Goal: Information Seeking & Learning: Learn about a topic

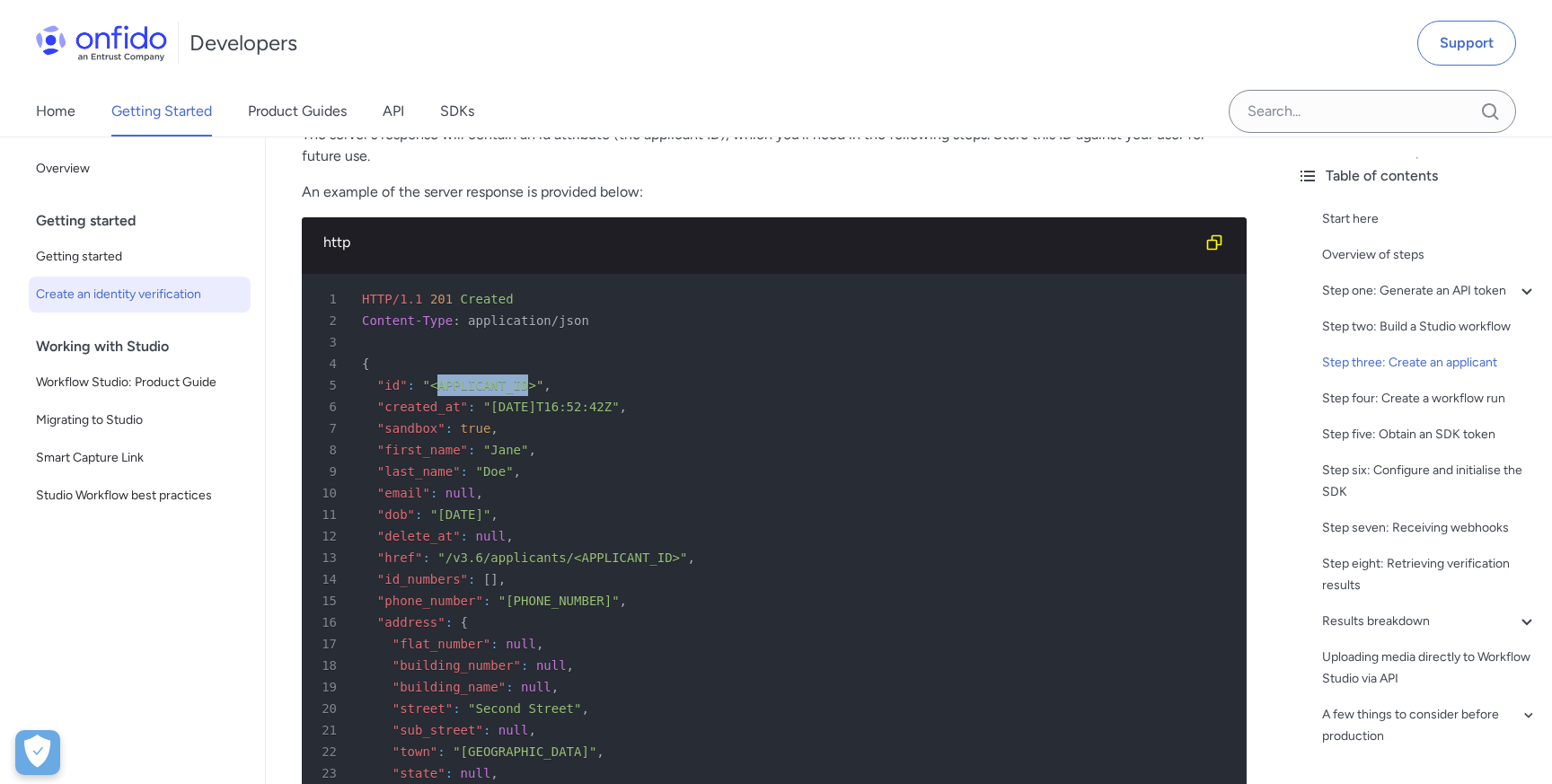
scroll to position [3863, 0]
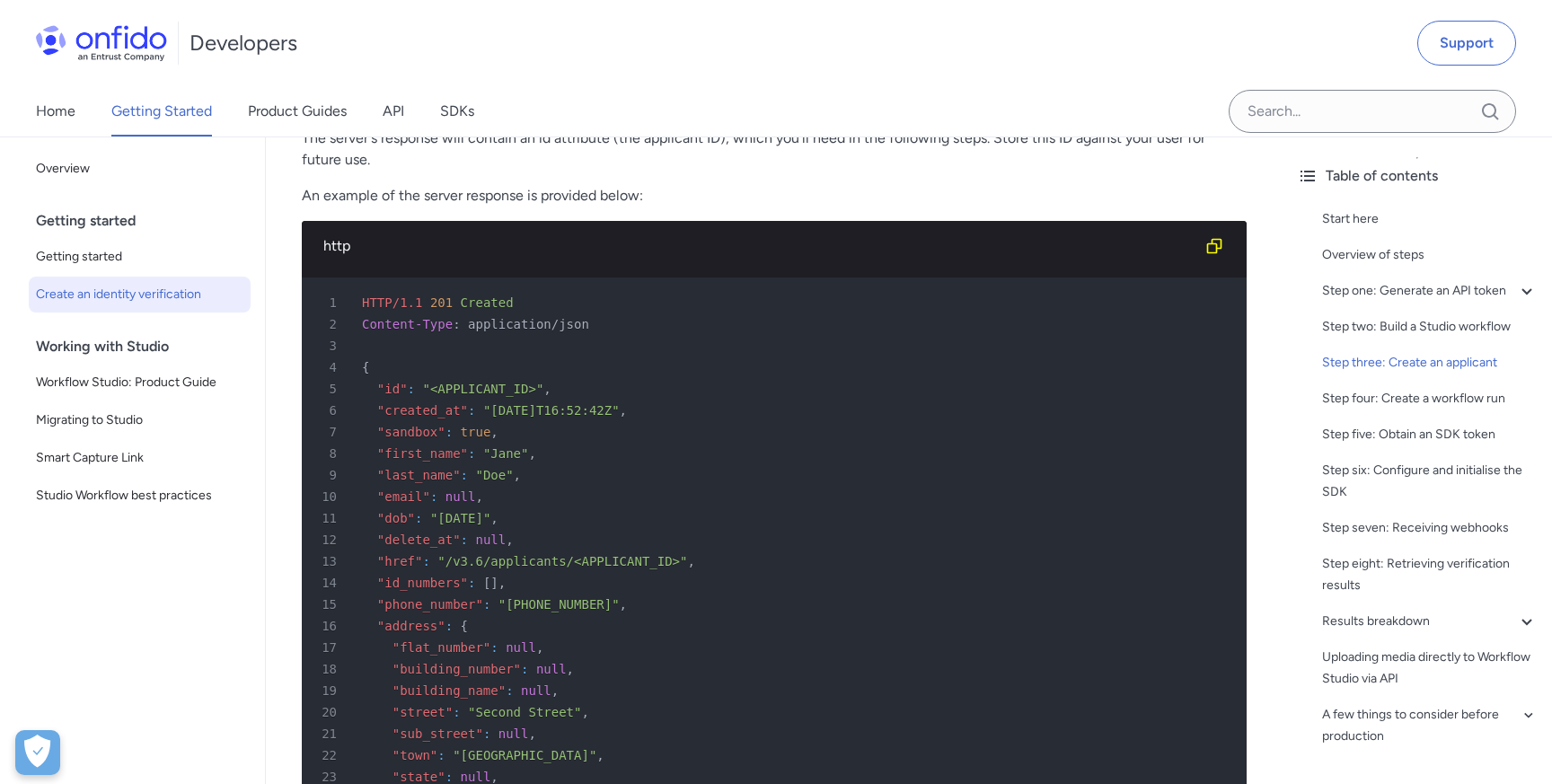
click at [388, 392] on span ""id"" at bounding box center [393, 389] width 31 height 14
click at [395, 389] on span ""id"" at bounding box center [393, 389] width 31 height 14
click at [390, 392] on span ""id"" at bounding box center [393, 389] width 31 height 14
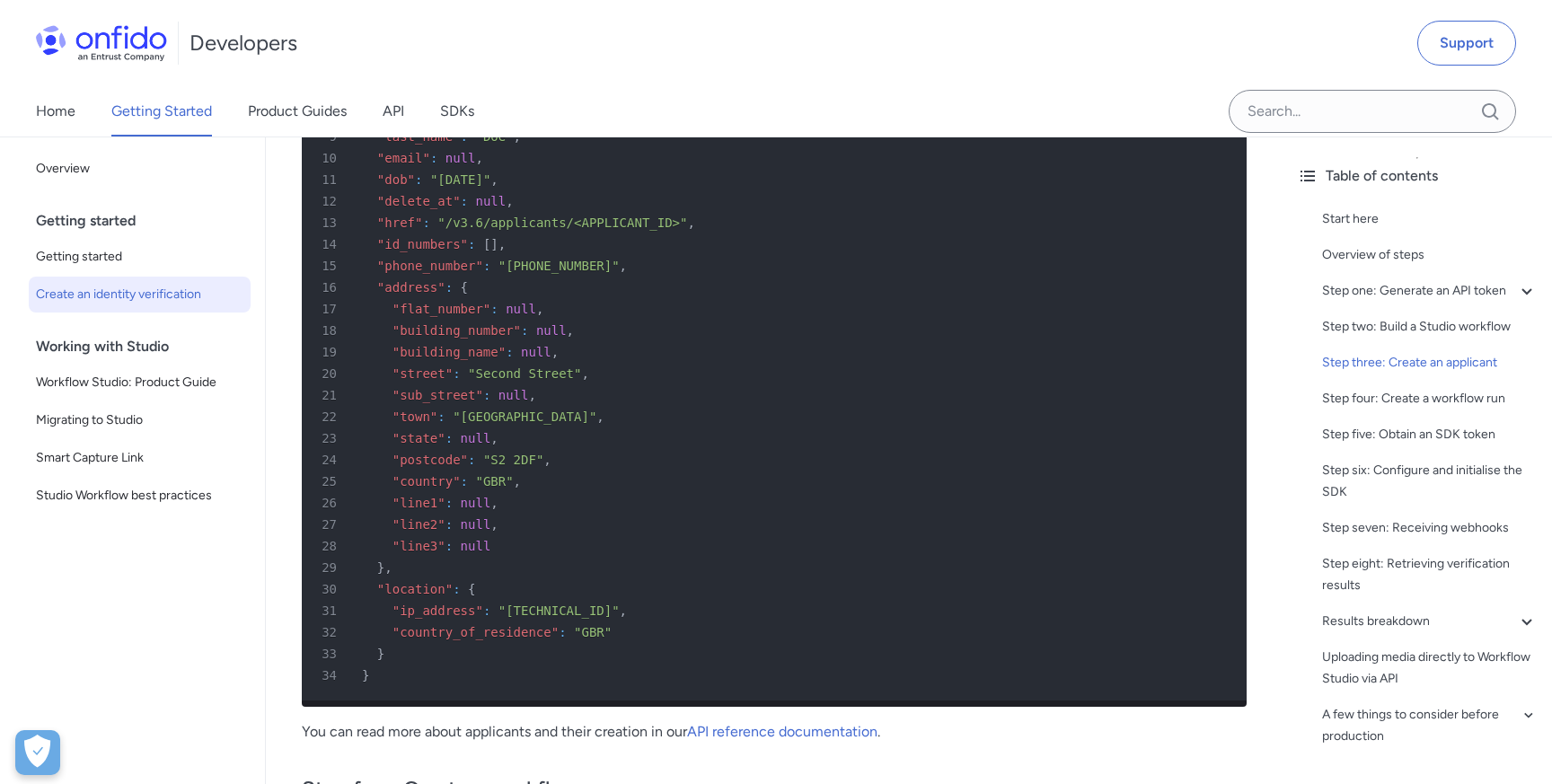
scroll to position [3915, 0]
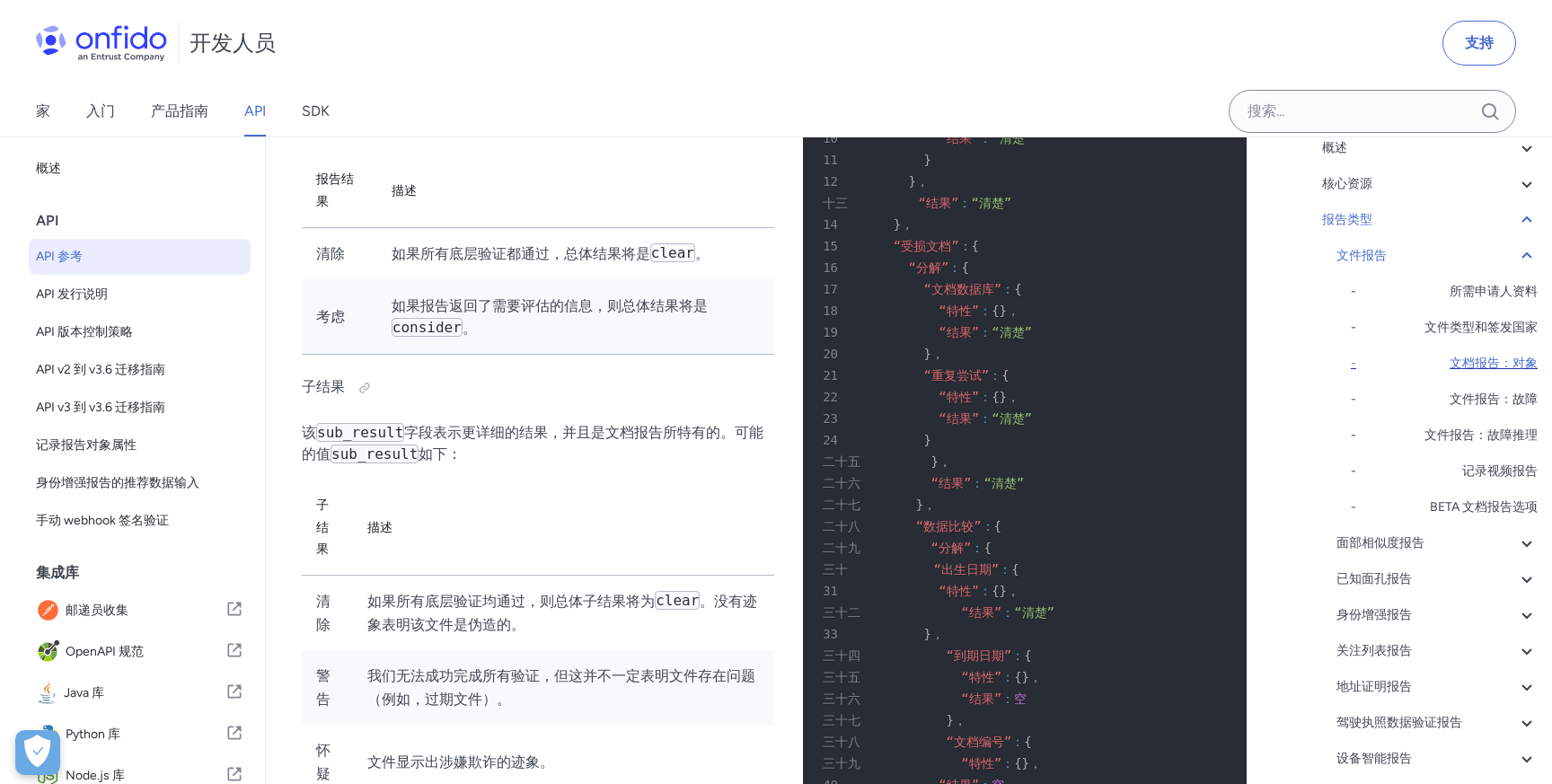
scroll to position [134, 0]
click at [1429, 257] on div "文件报告" at bounding box center [1436, 257] width 202 height 21
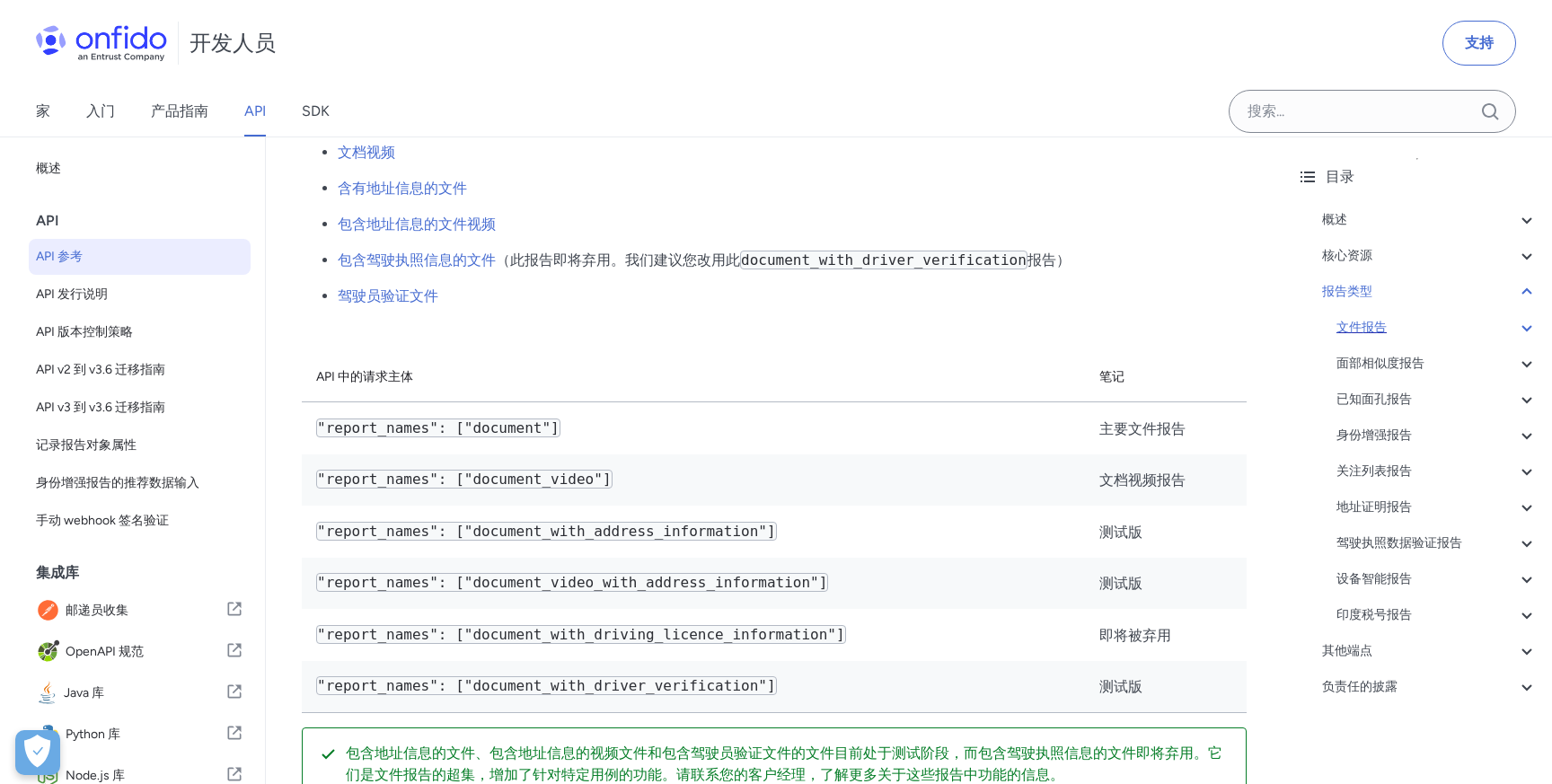
scroll to position [64, 0]
click at [1450, 282] on div "报告类型" at bounding box center [1429, 291] width 215 height 21
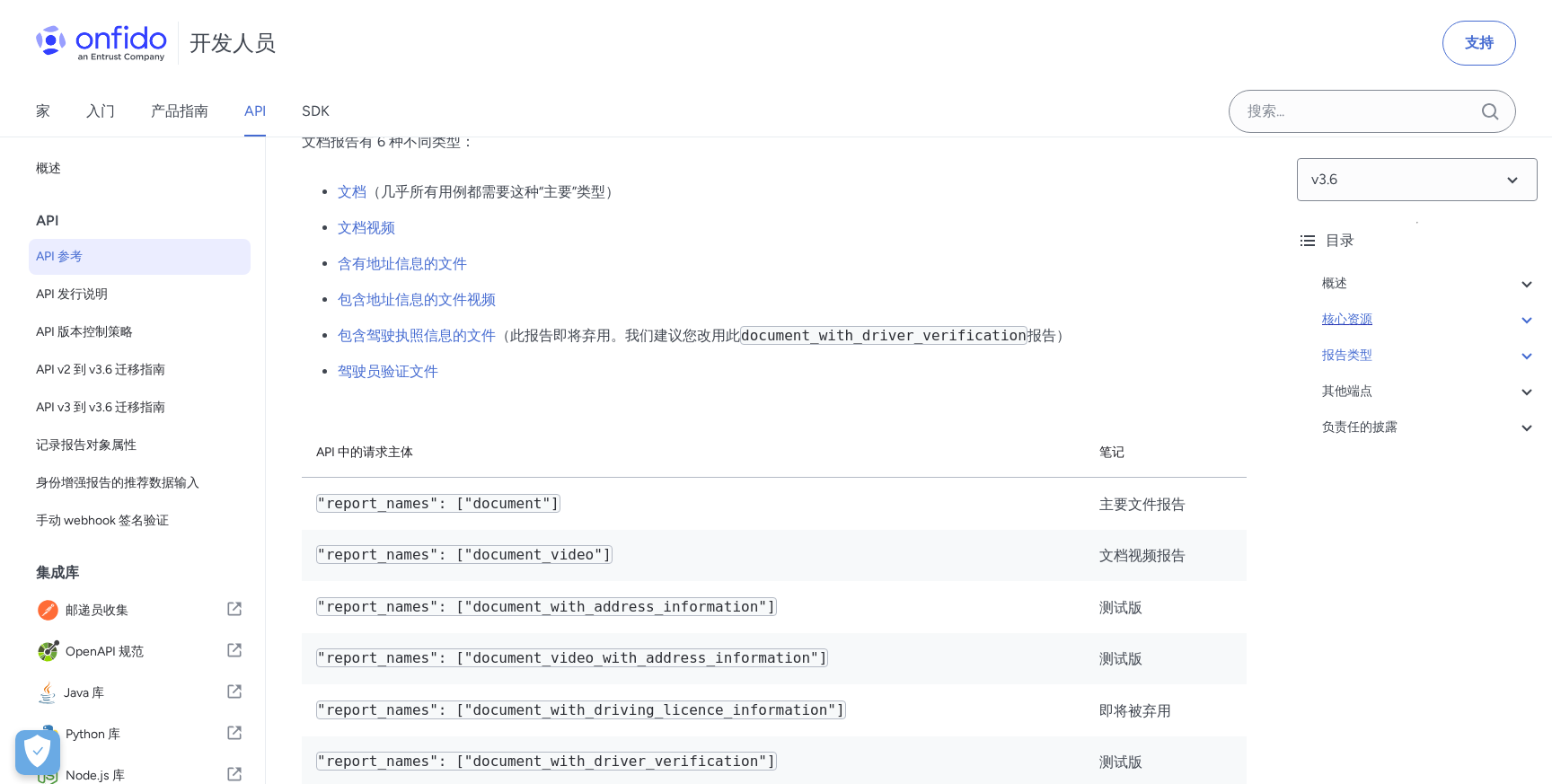
click at [1485, 311] on div "核心资源" at bounding box center [1429, 319] width 215 height 21
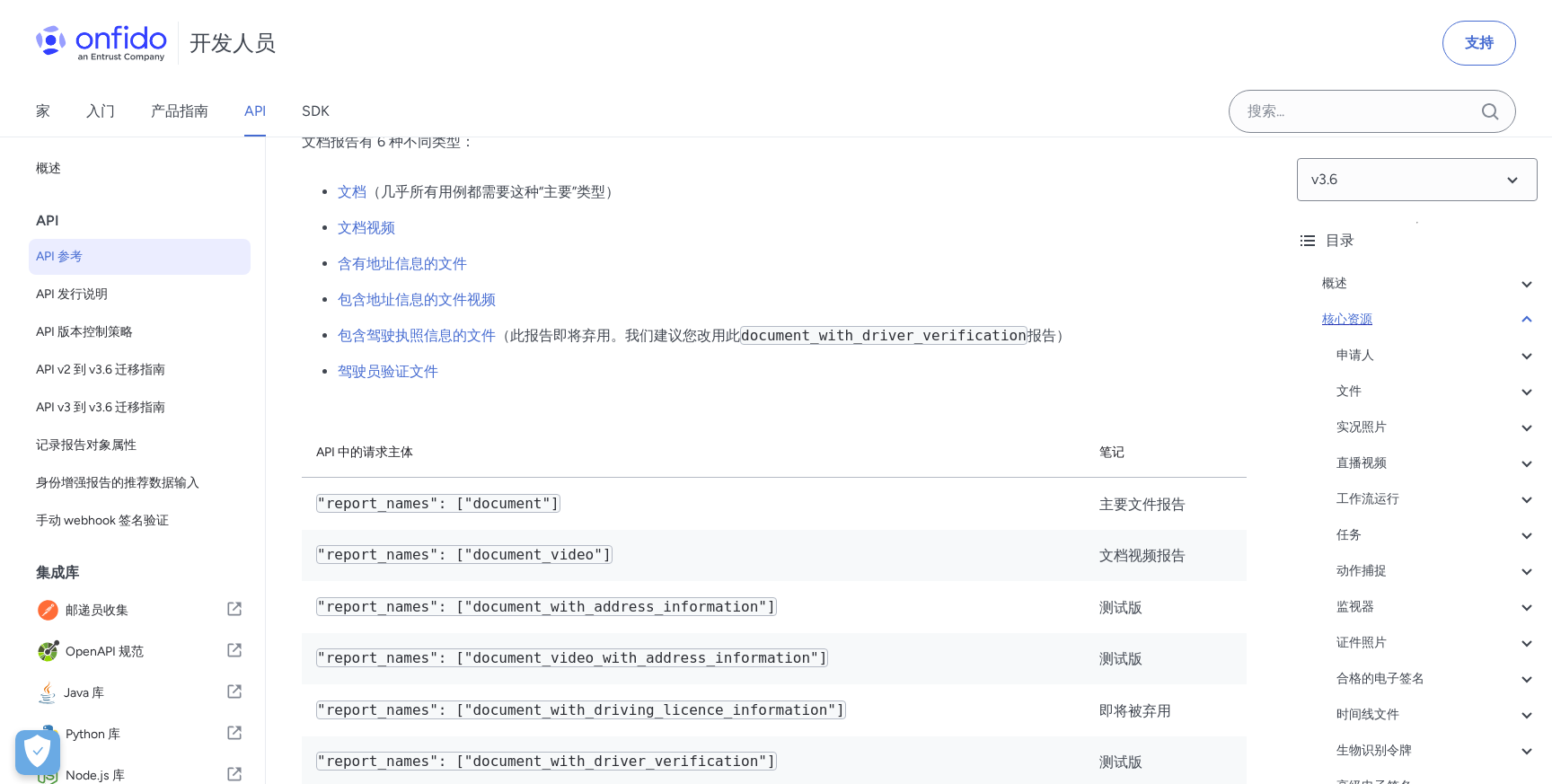
scroll to position [18100, 0]
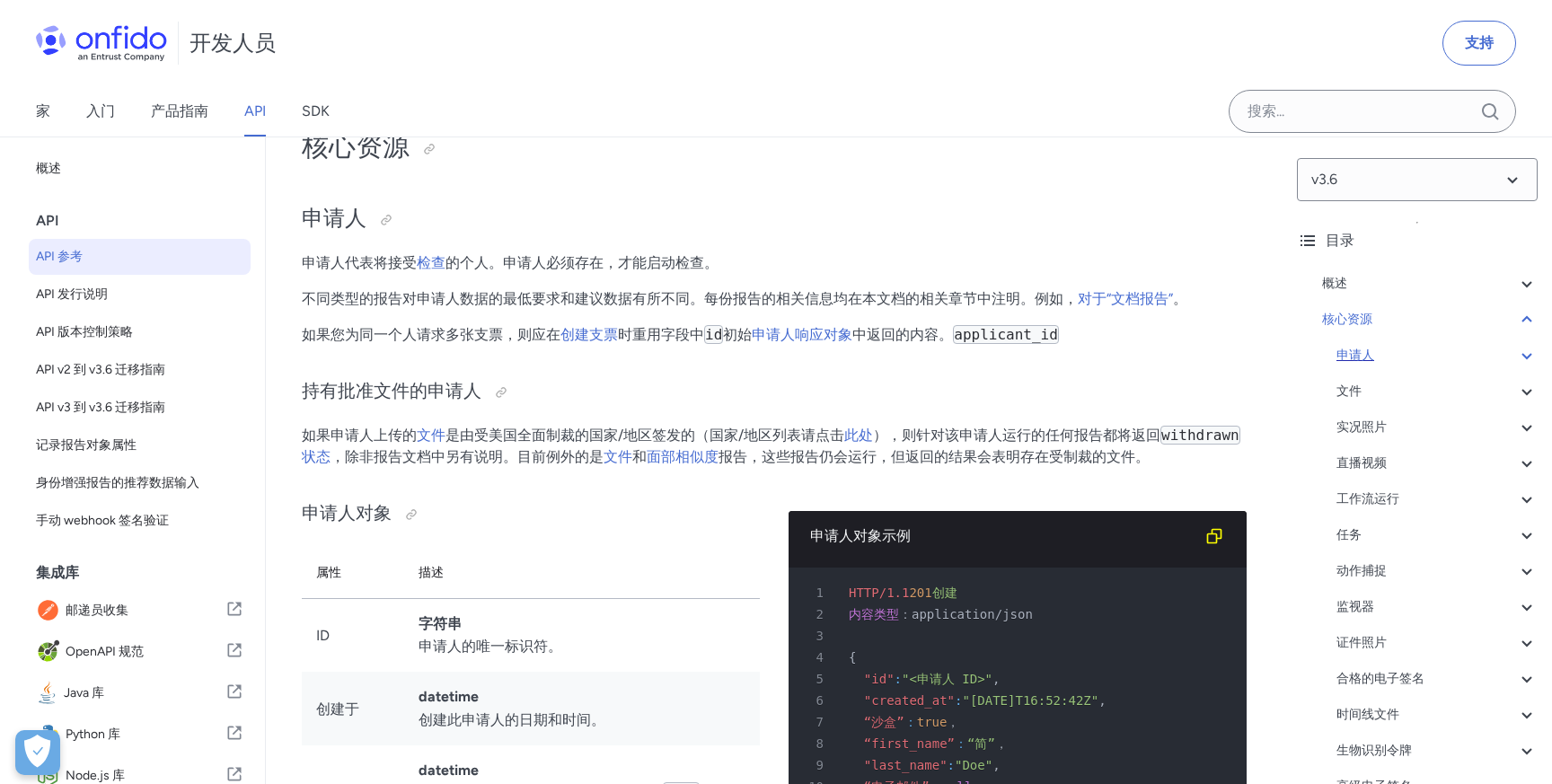
click at [1431, 353] on div "申请人" at bounding box center [1436, 356] width 202 height 21
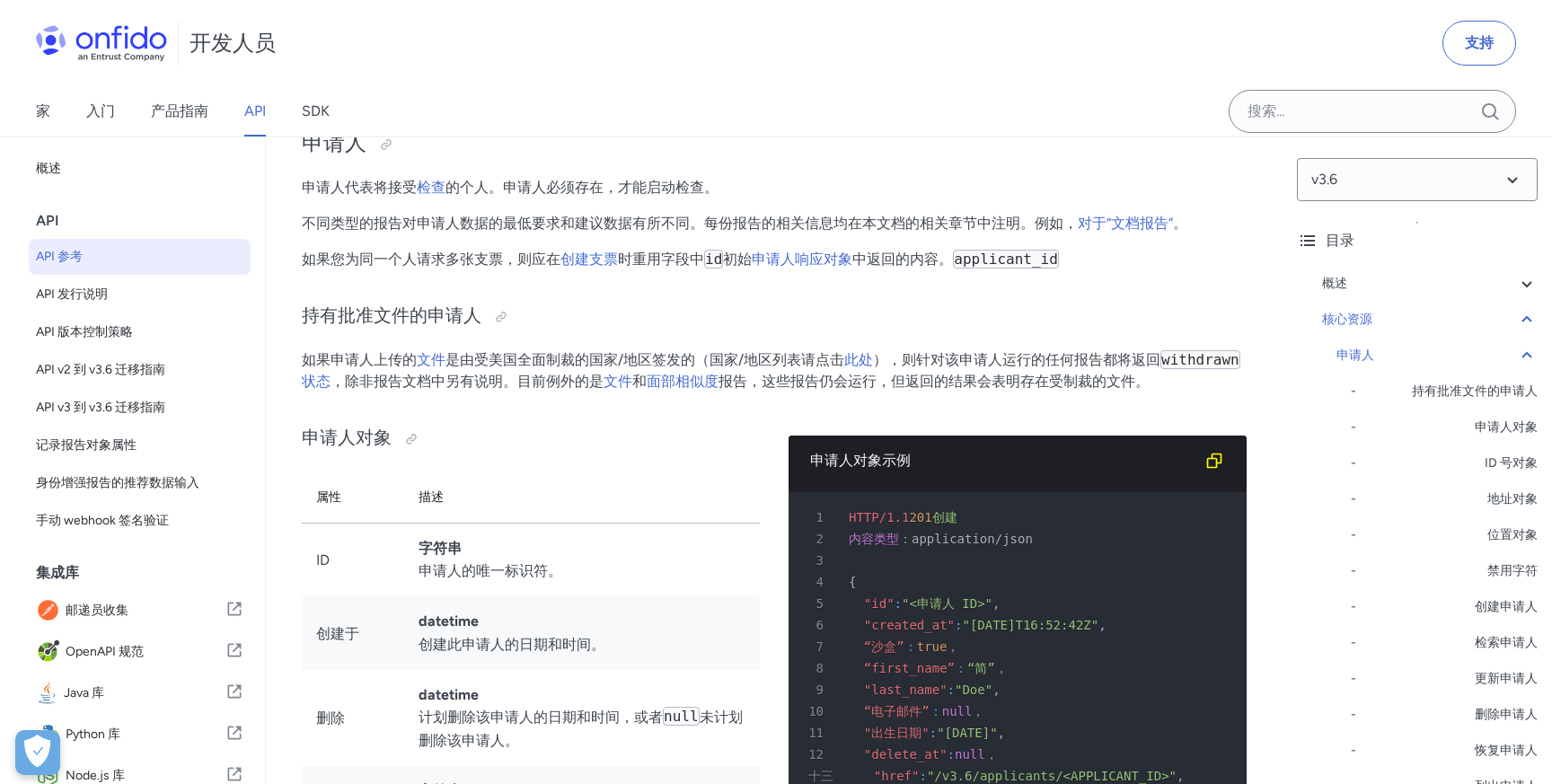
click at [1384, 368] on div "申请人 - 持有批准文件的申请人 - 申请人对象 - ID 号对象 - 地址对象 - 位置对象 - 禁用字符 - 创建申请人 - 检索申请人 - 更新申请人 …" at bounding box center [1436, 589] width 202 height 488
click at [1397, 358] on div "申请人" at bounding box center [1436, 356] width 202 height 21
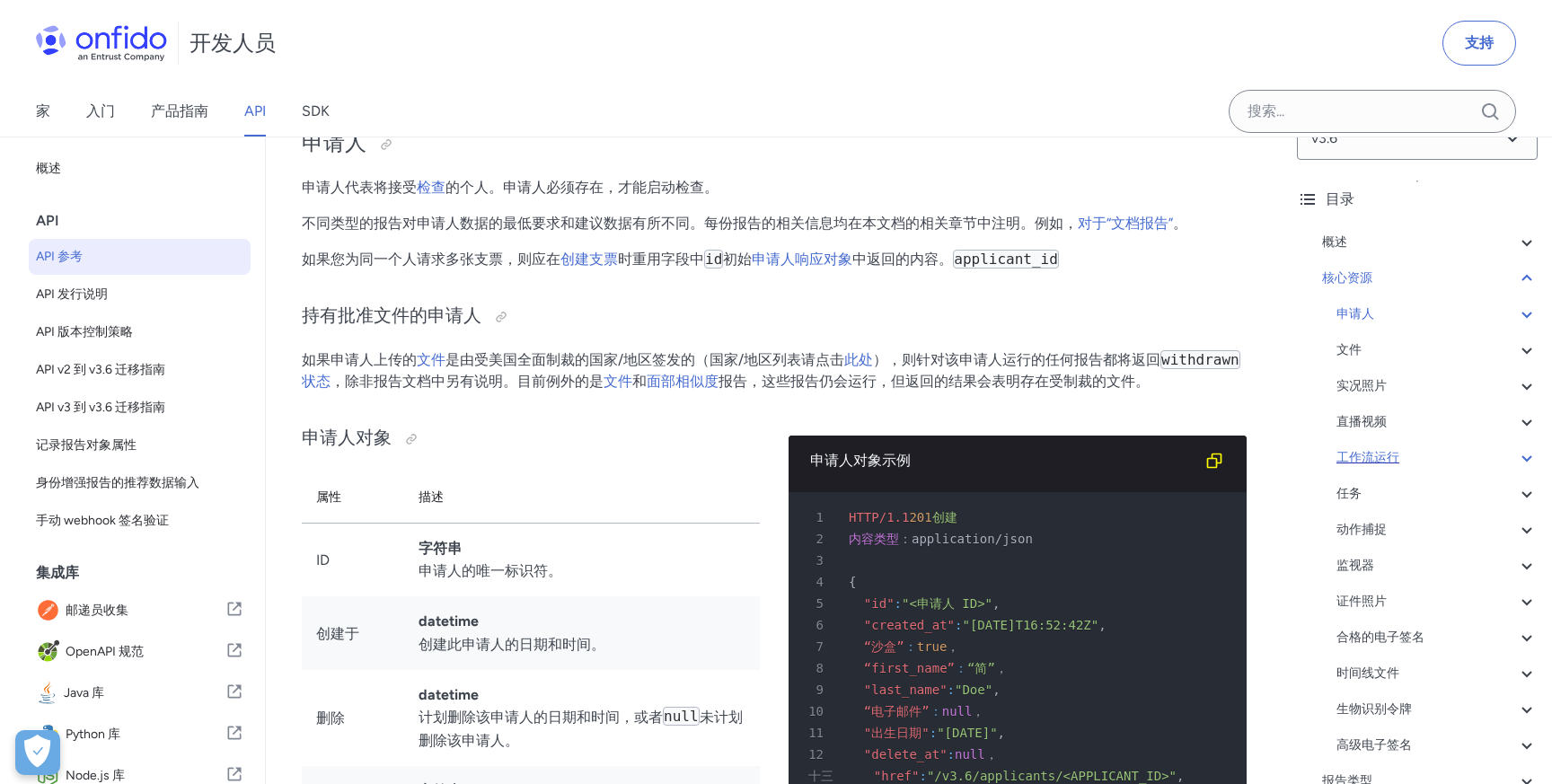
scroll to position [53, 0]
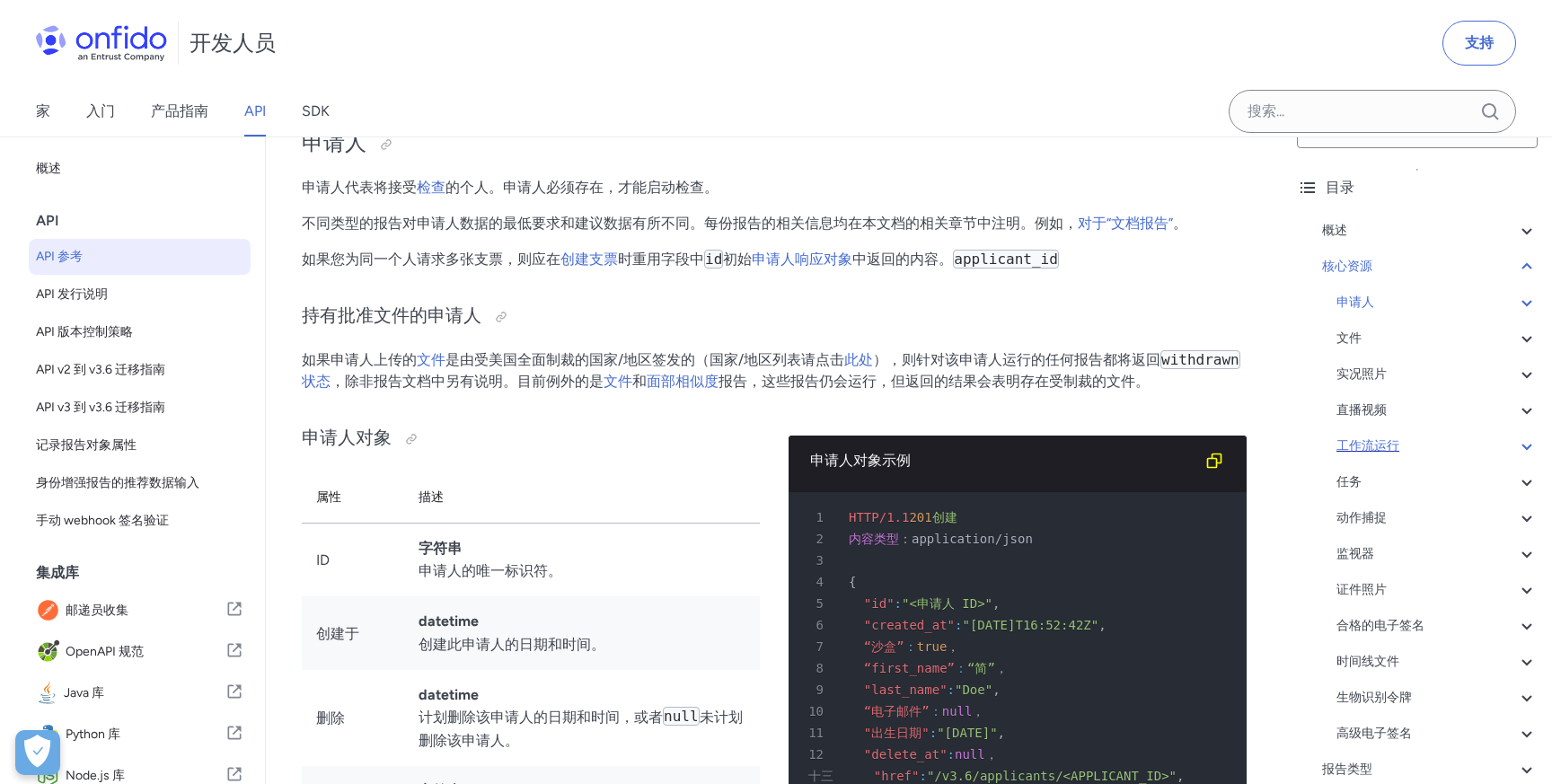
click at [1413, 436] on div "工作流运行" at bounding box center [1436, 446] width 202 height 21
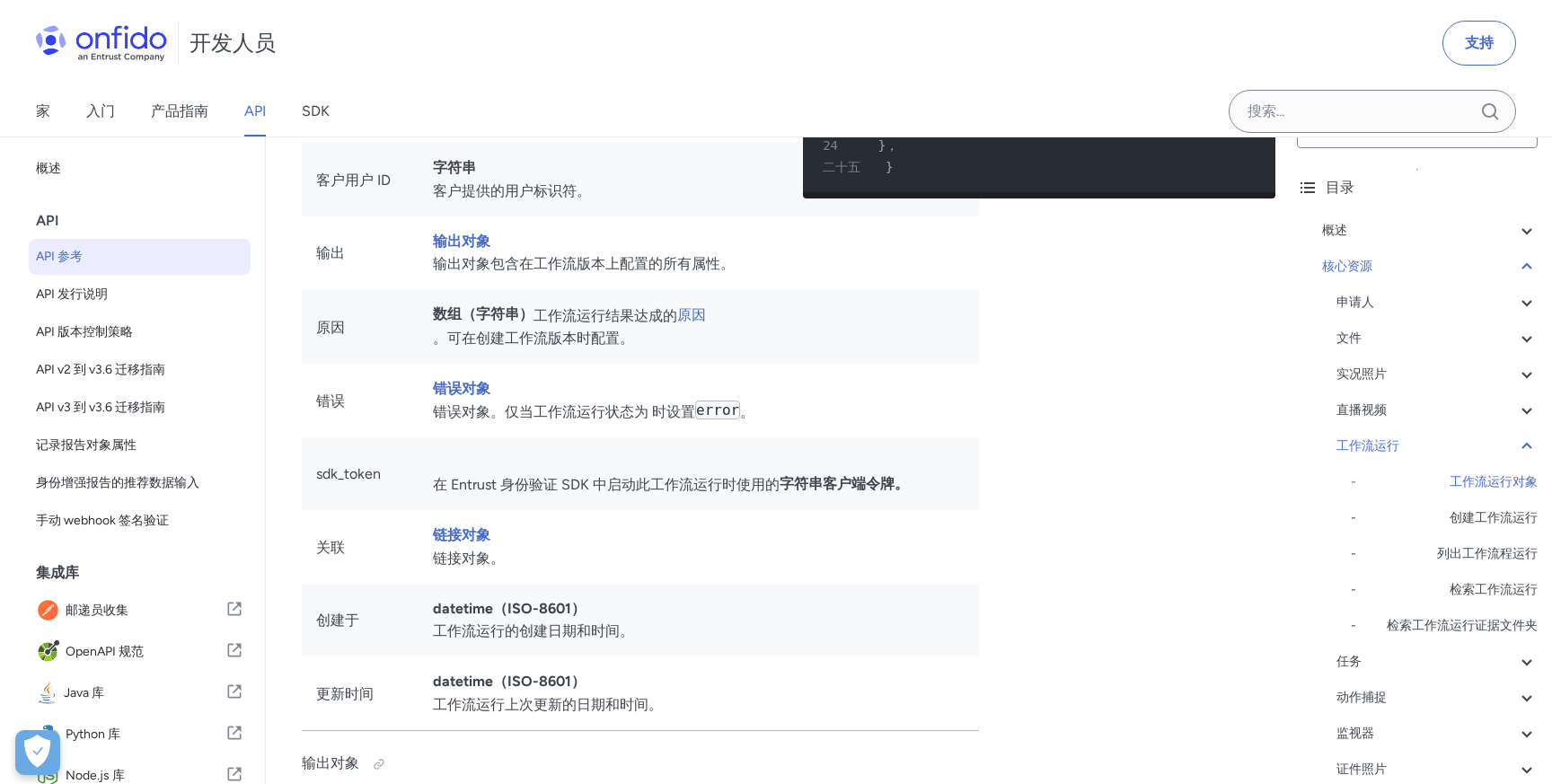
scroll to position [40263, 0]
click at [1388, 659] on div "任务" at bounding box center [1436, 662] width 202 height 21
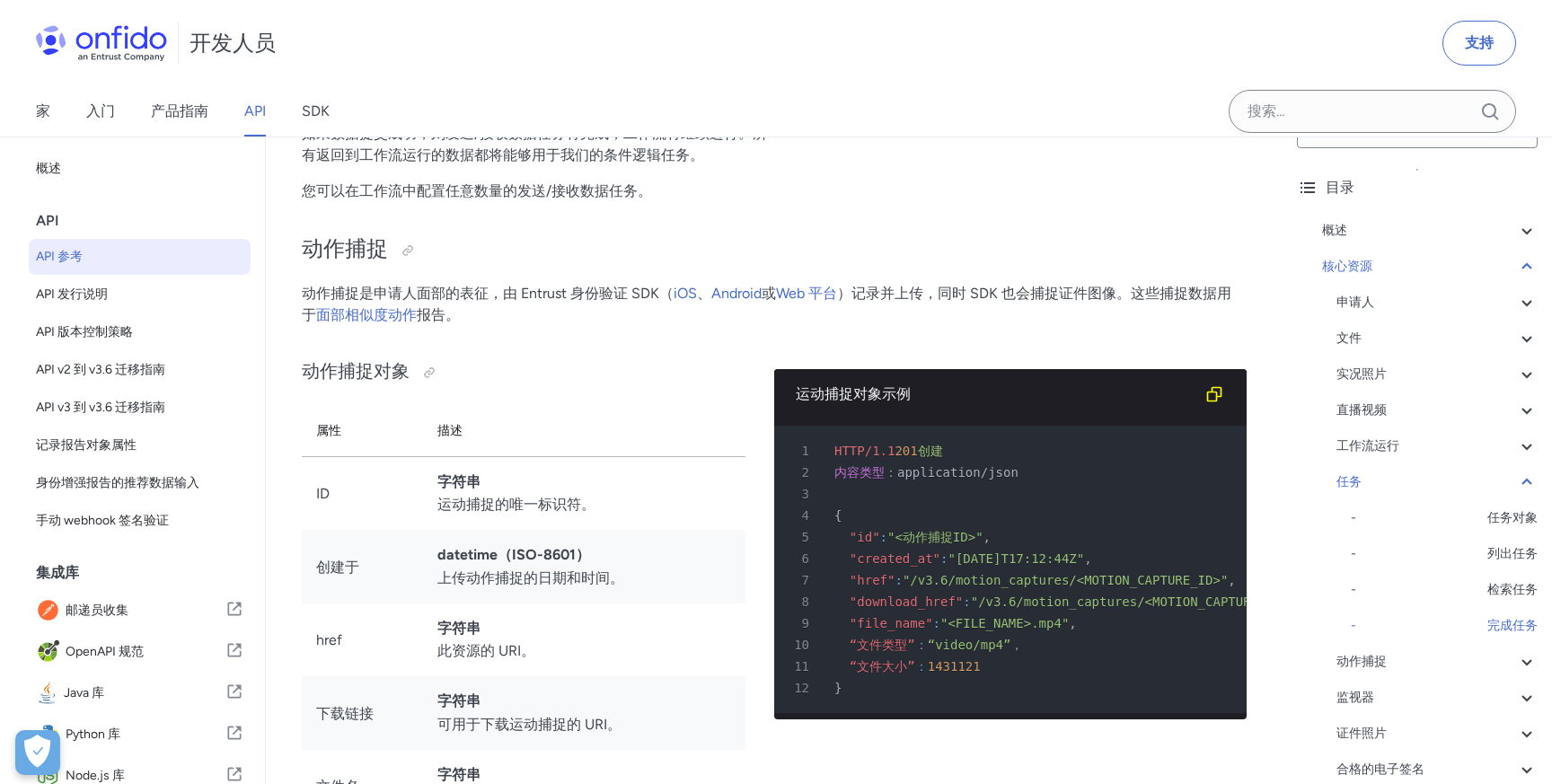
scroll to position [48991, 0]
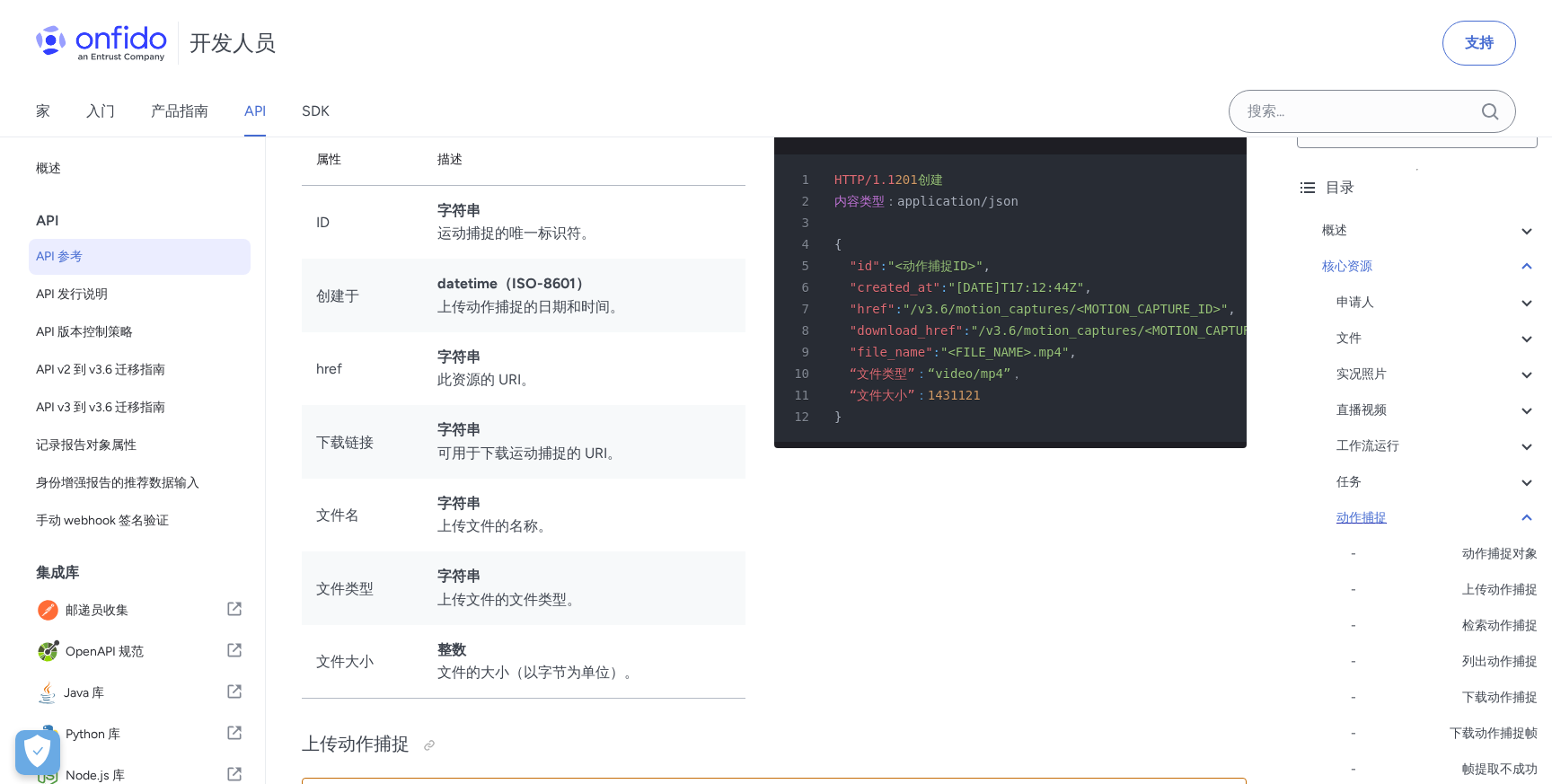
click at [1459, 516] on div "动作捕捉" at bounding box center [1436, 518] width 202 height 21
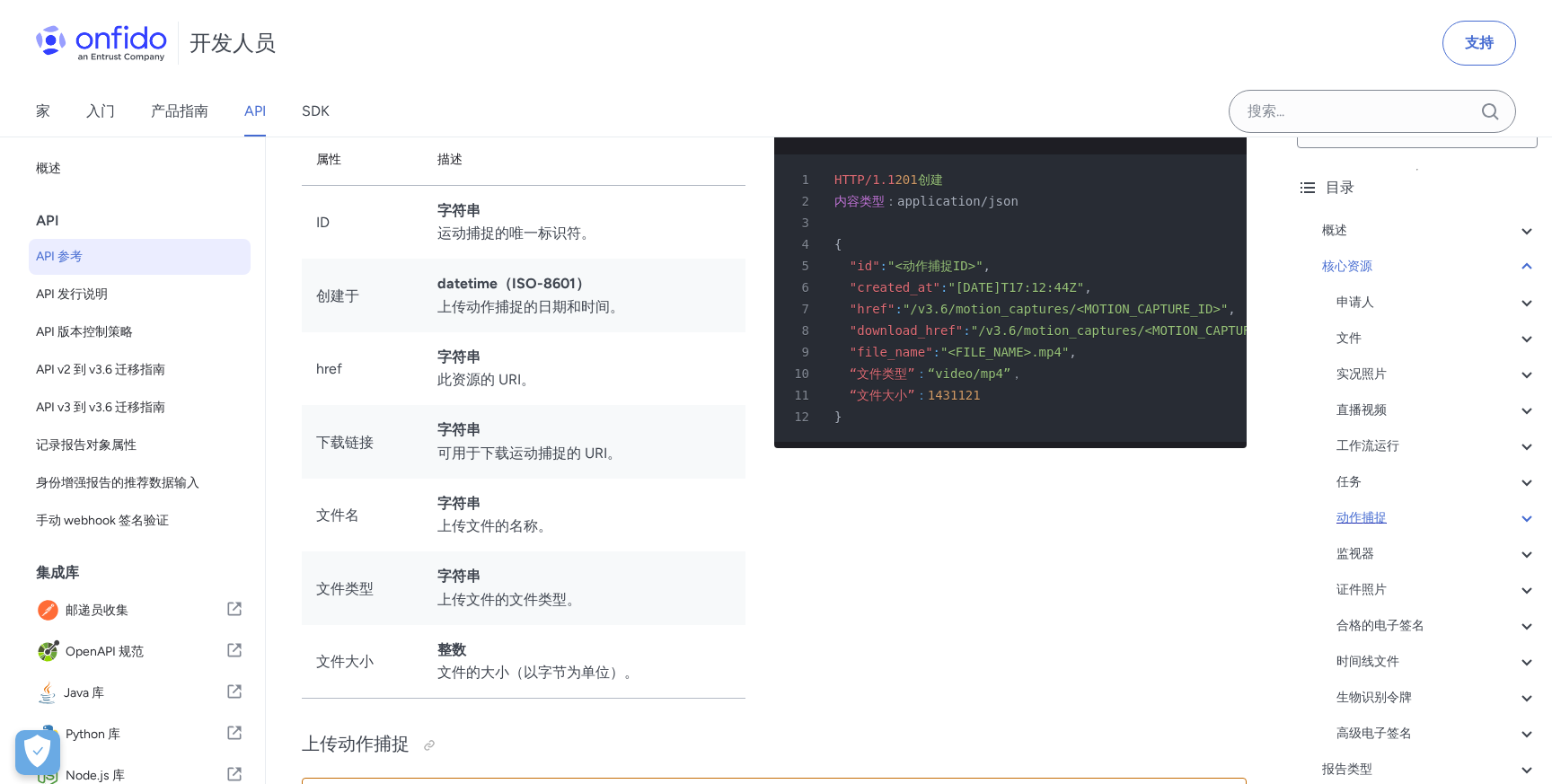
scroll to position [48946, 0]
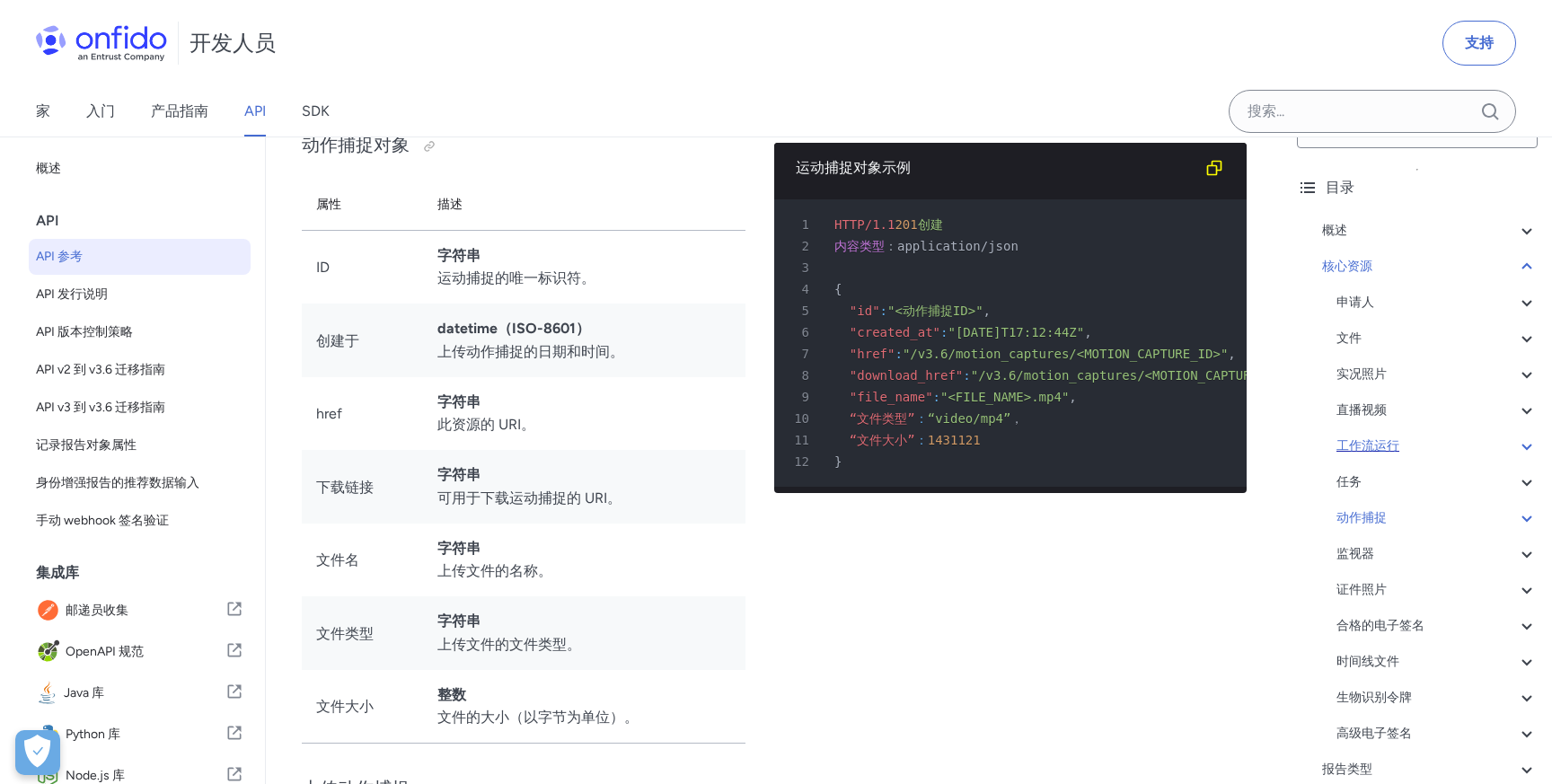
click at [1452, 446] on div "工作流运行" at bounding box center [1436, 446] width 202 height 21
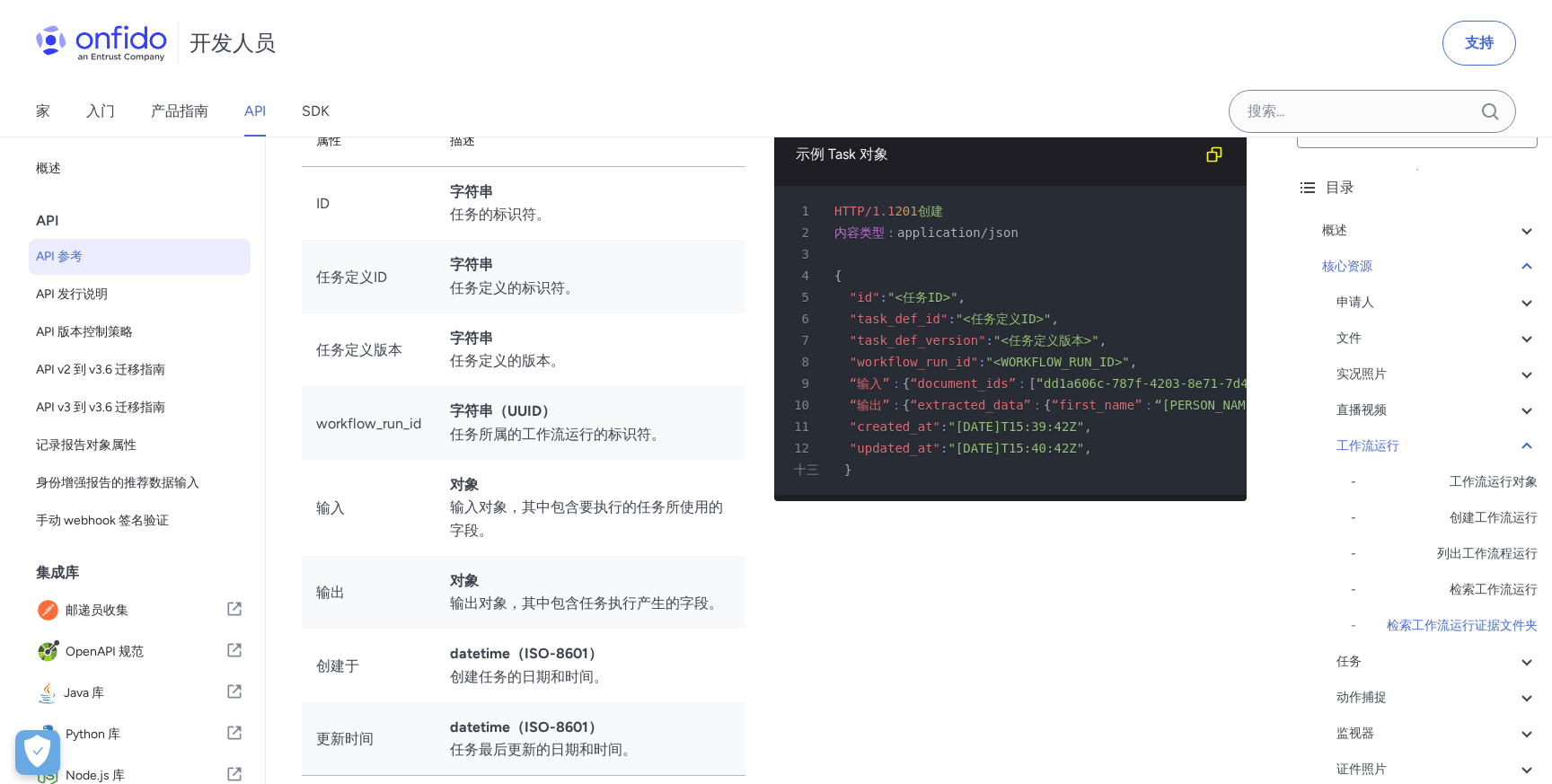
scroll to position [46155, 0]
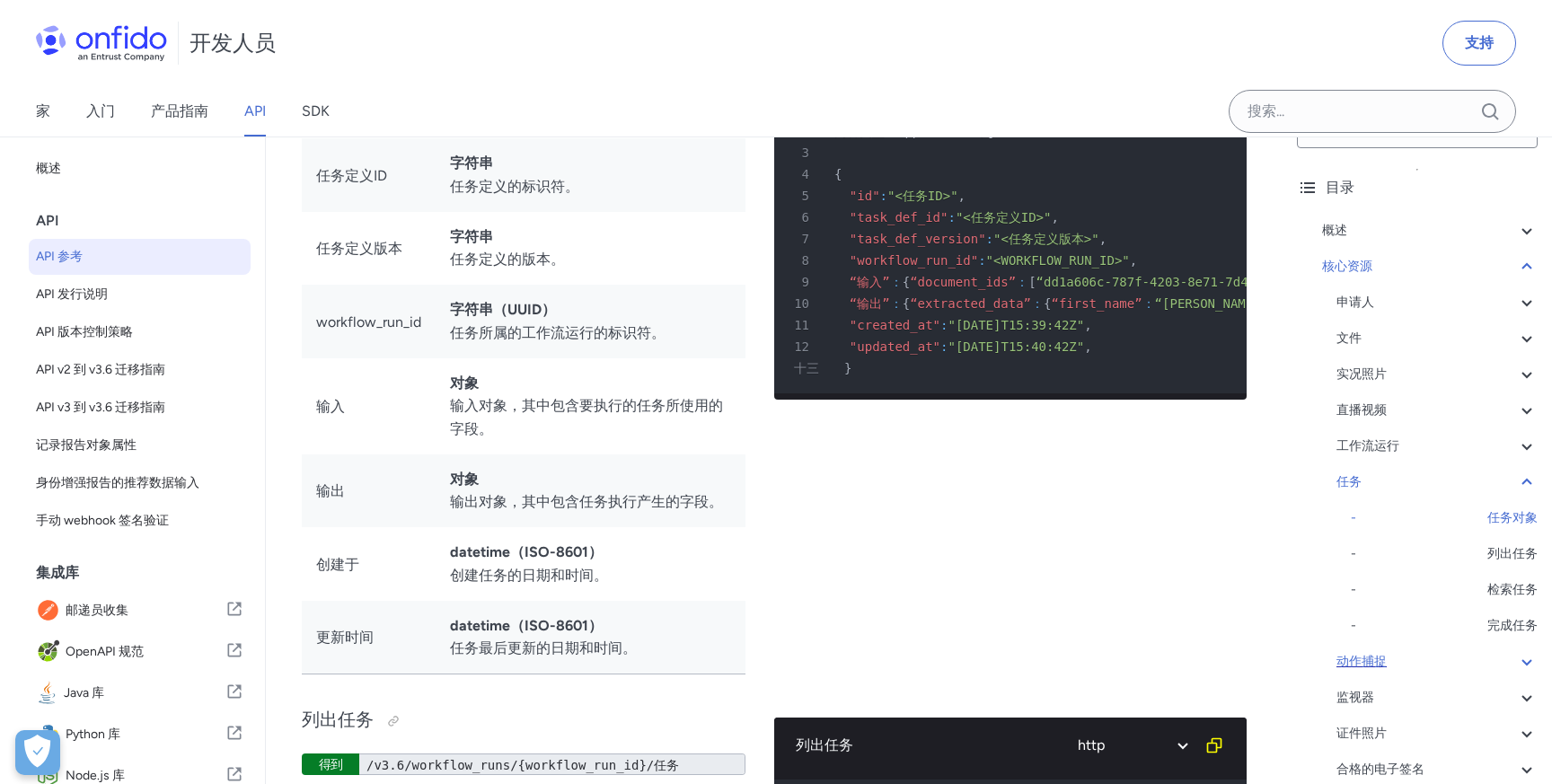
click at [1440, 653] on div "动作捕捉" at bounding box center [1436, 662] width 202 height 21
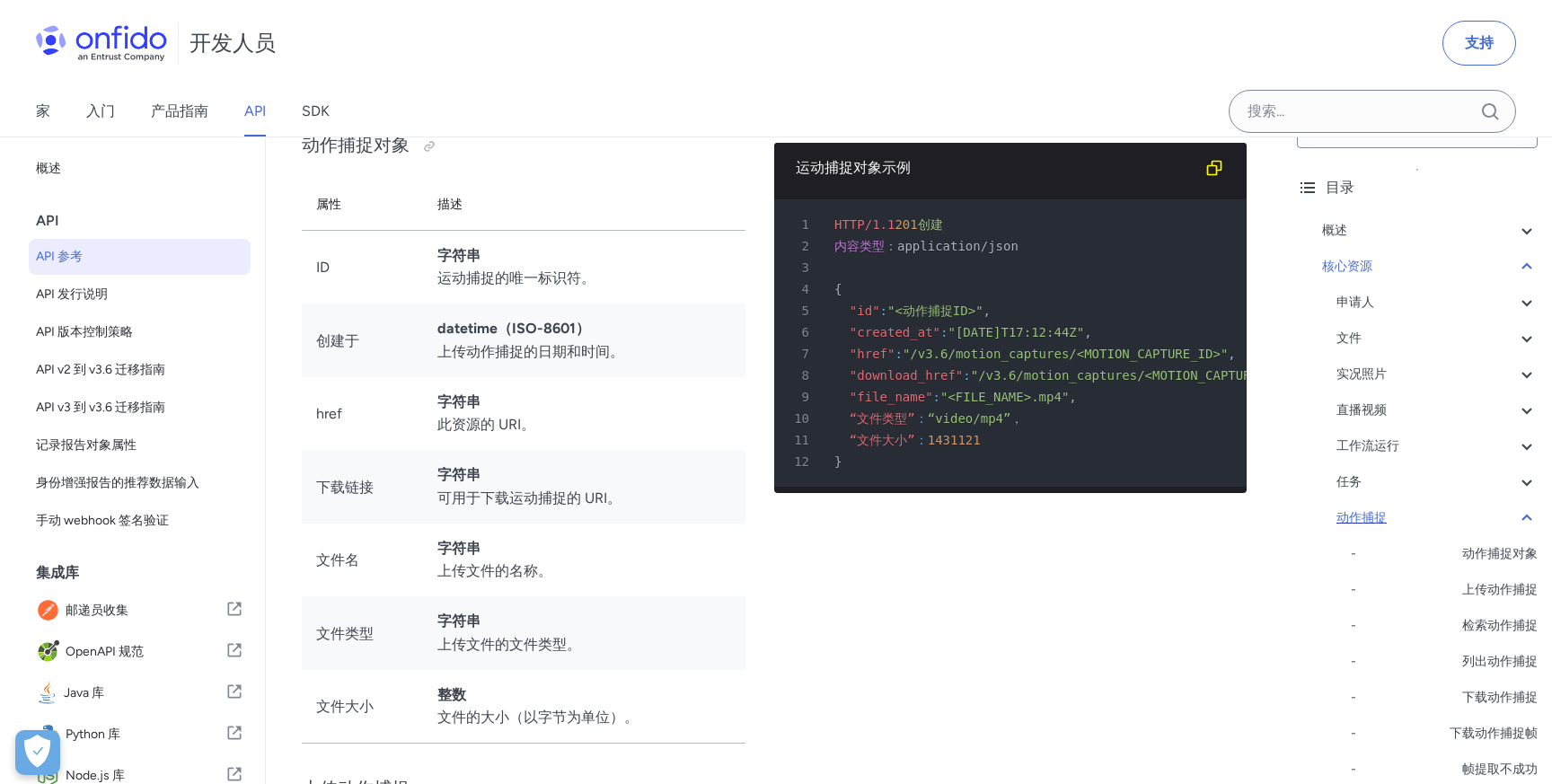
click at [1478, 514] on div "动作捕捉" at bounding box center [1436, 518] width 202 height 21
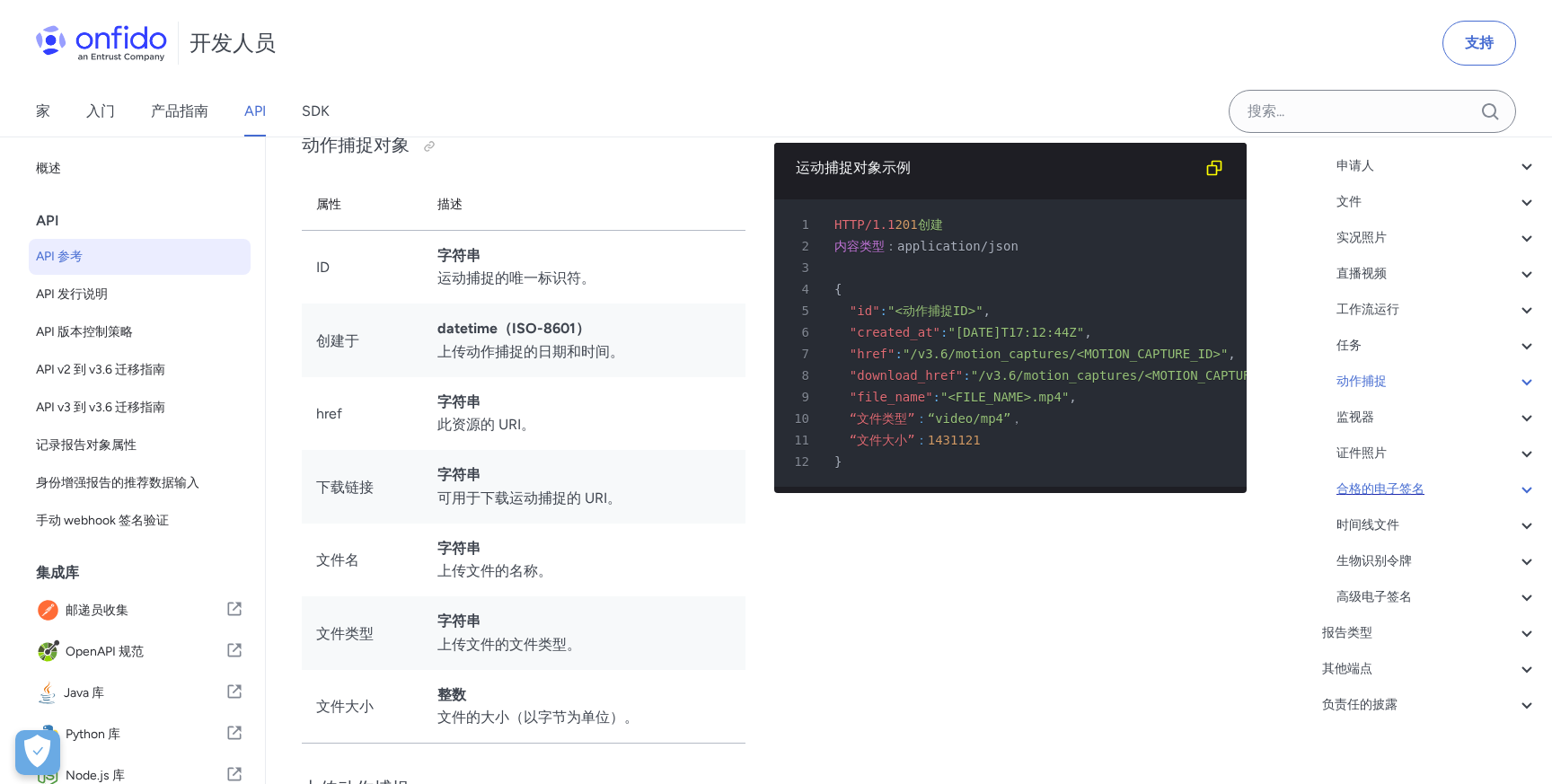
scroll to position [207, 0]
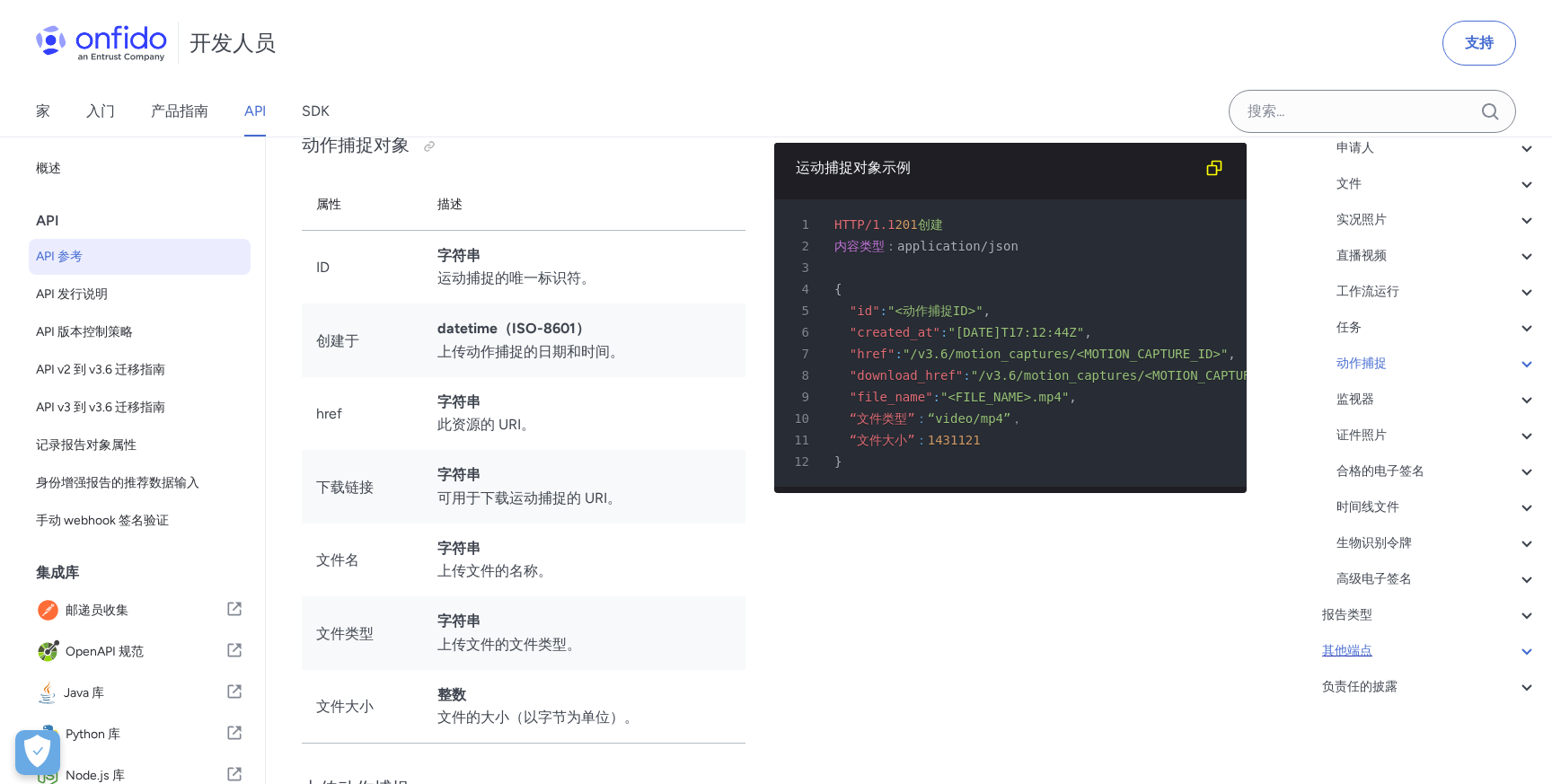
click at [1386, 645] on div "其他端点" at bounding box center [1429, 651] width 215 height 21
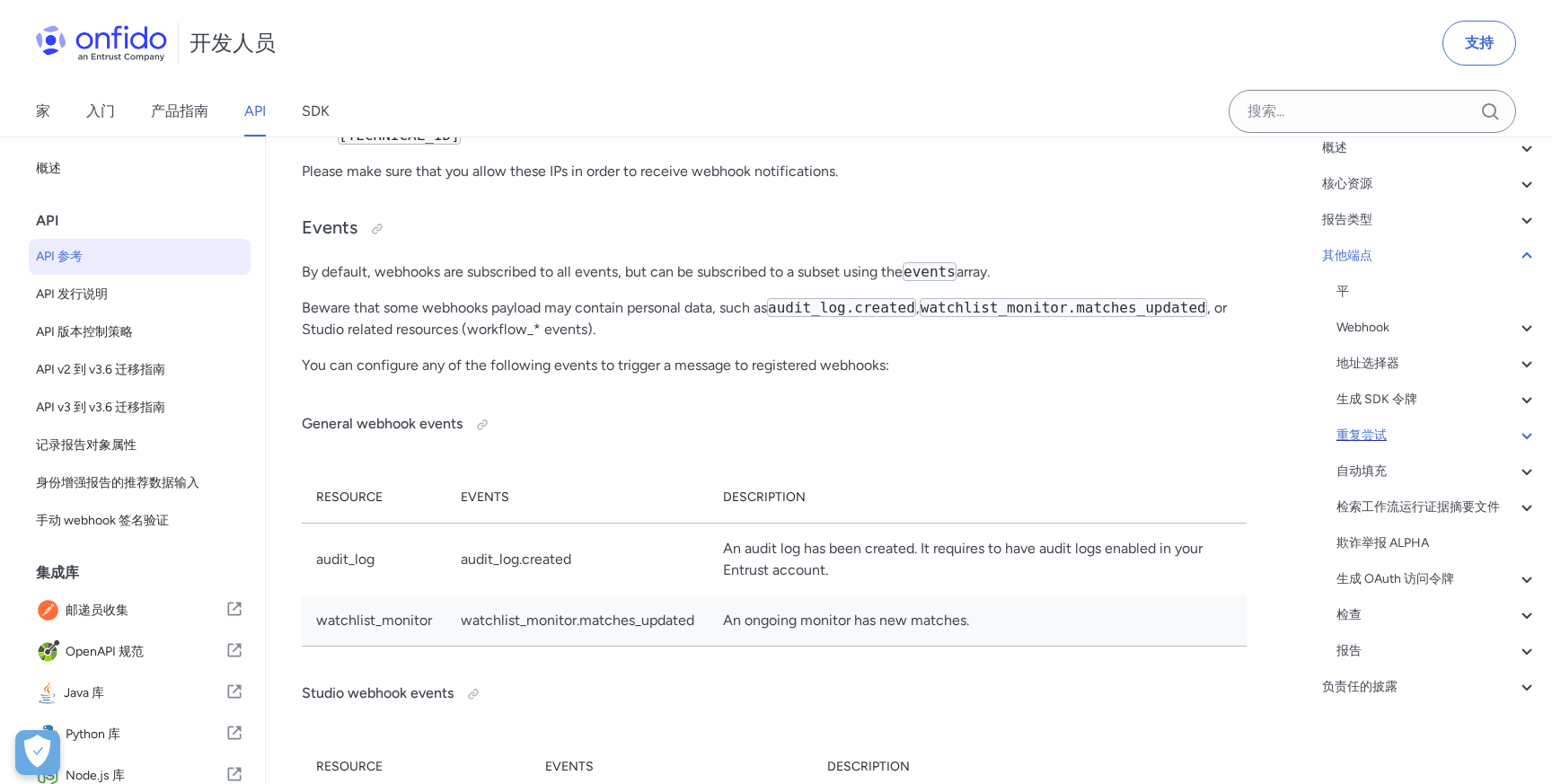
scroll to position [139358, 0]
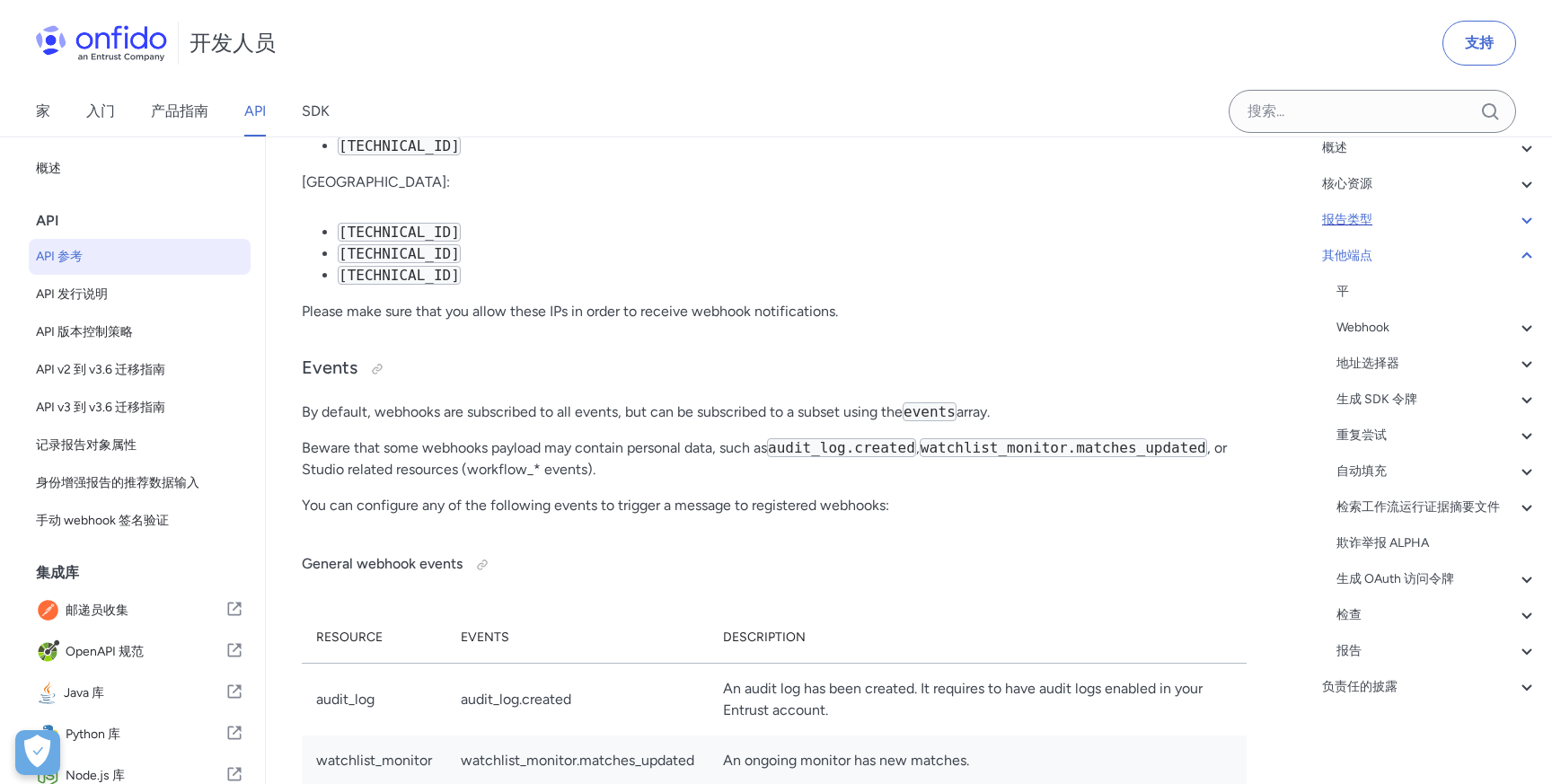
click at [1396, 216] on div "报告类型" at bounding box center [1429, 220] width 215 height 21
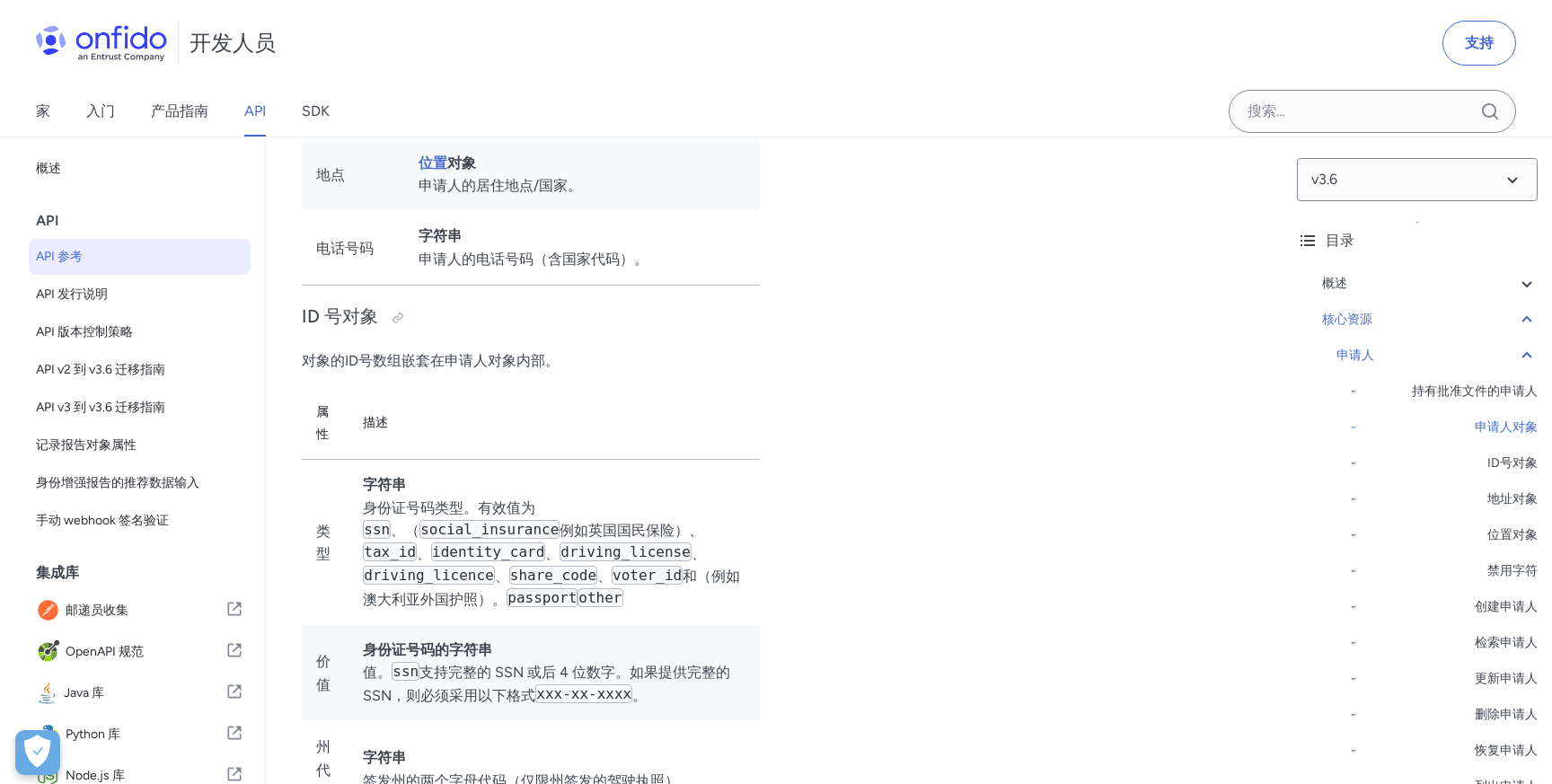
scroll to position [18759, 0]
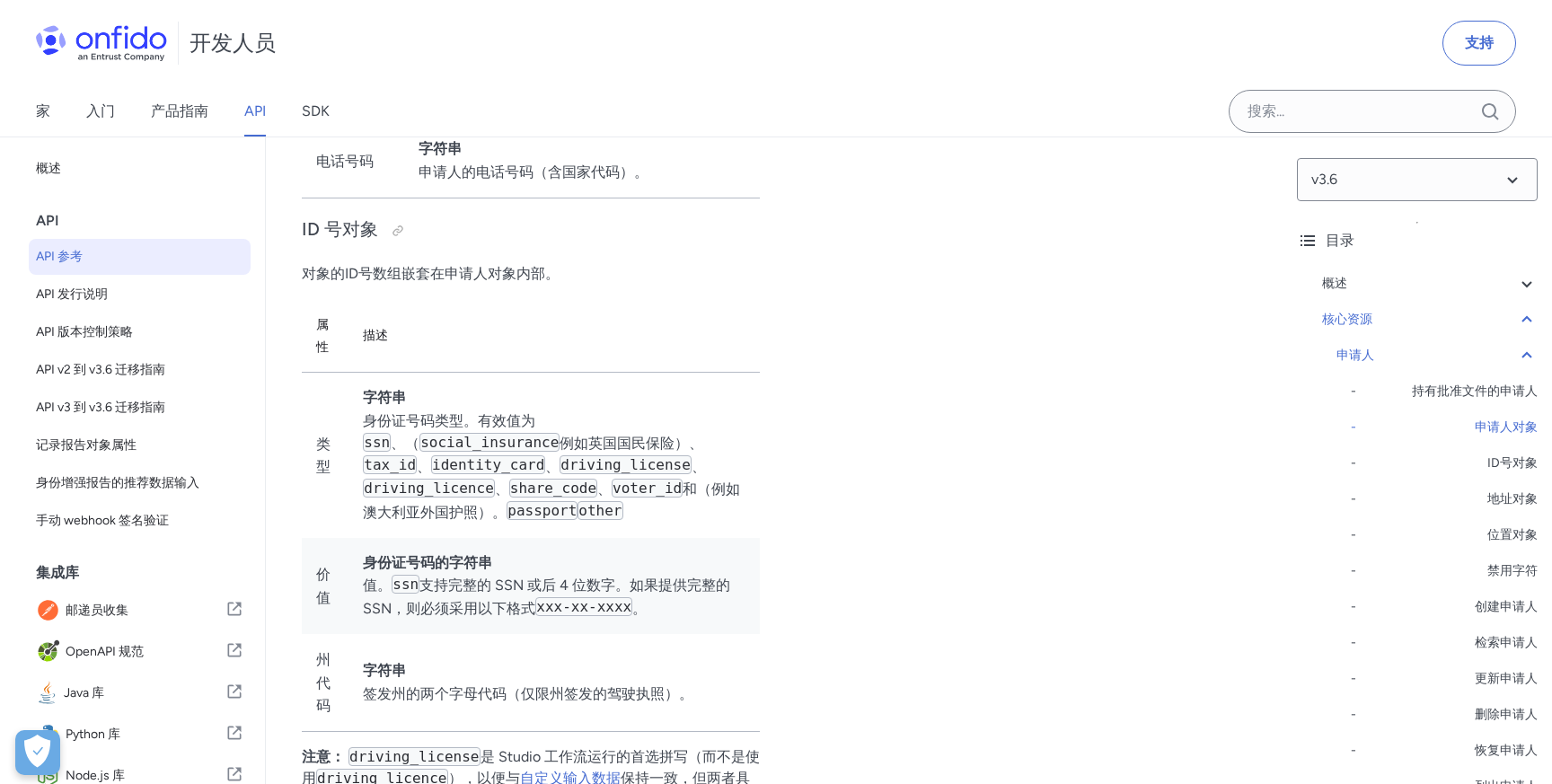
click at [539, 520] on code "passport" at bounding box center [542, 511] width 71 height 19
click at [638, 538] on td "字符串 身份证号码类型。有效值为 ssn 、 （ social_insurance 例如英国国民保险）、 tax_id 、 identity_card 、 d…" at bounding box center [554, 454] width 411 height 165
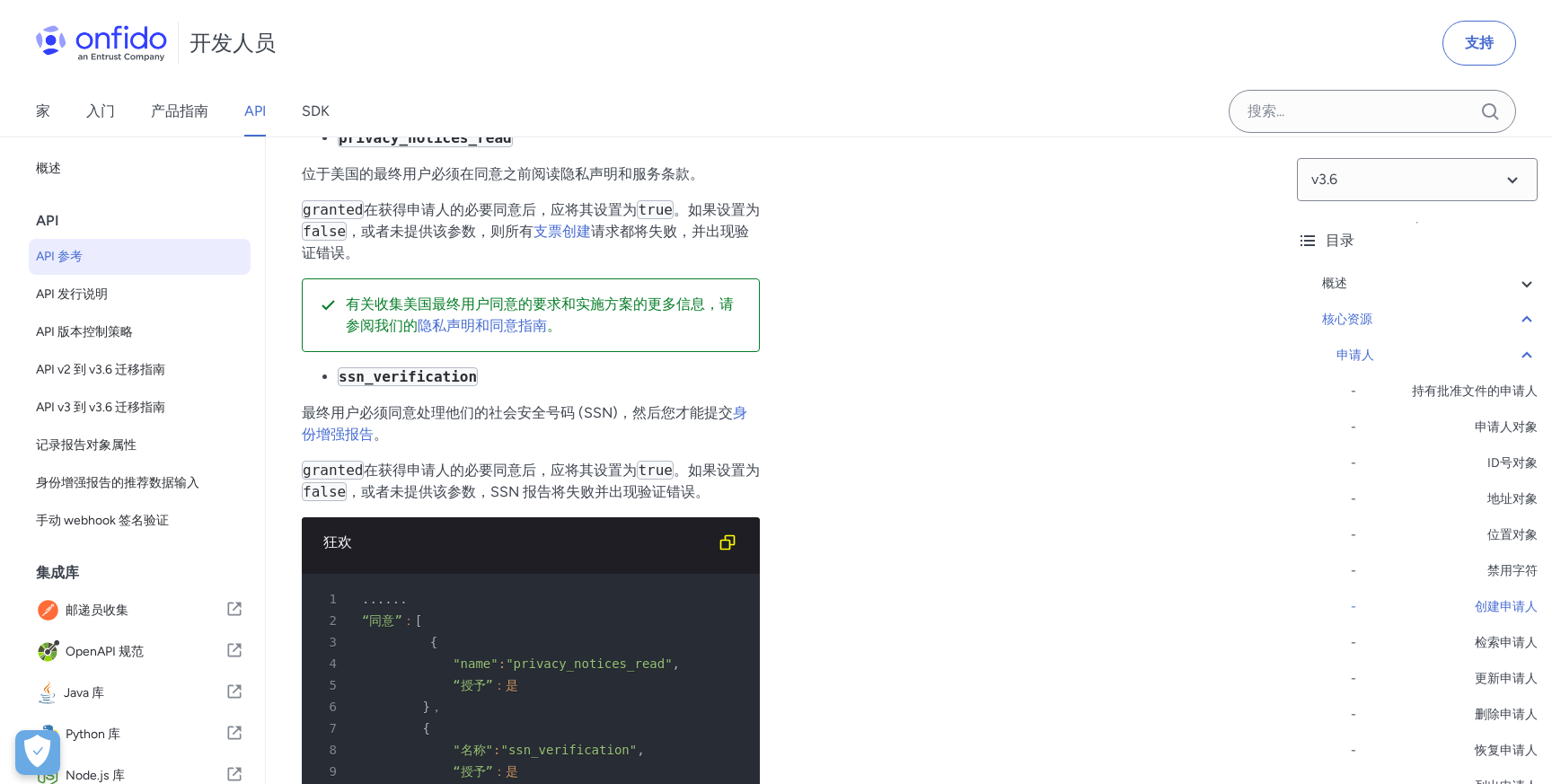
scroll to position [23807, 0]
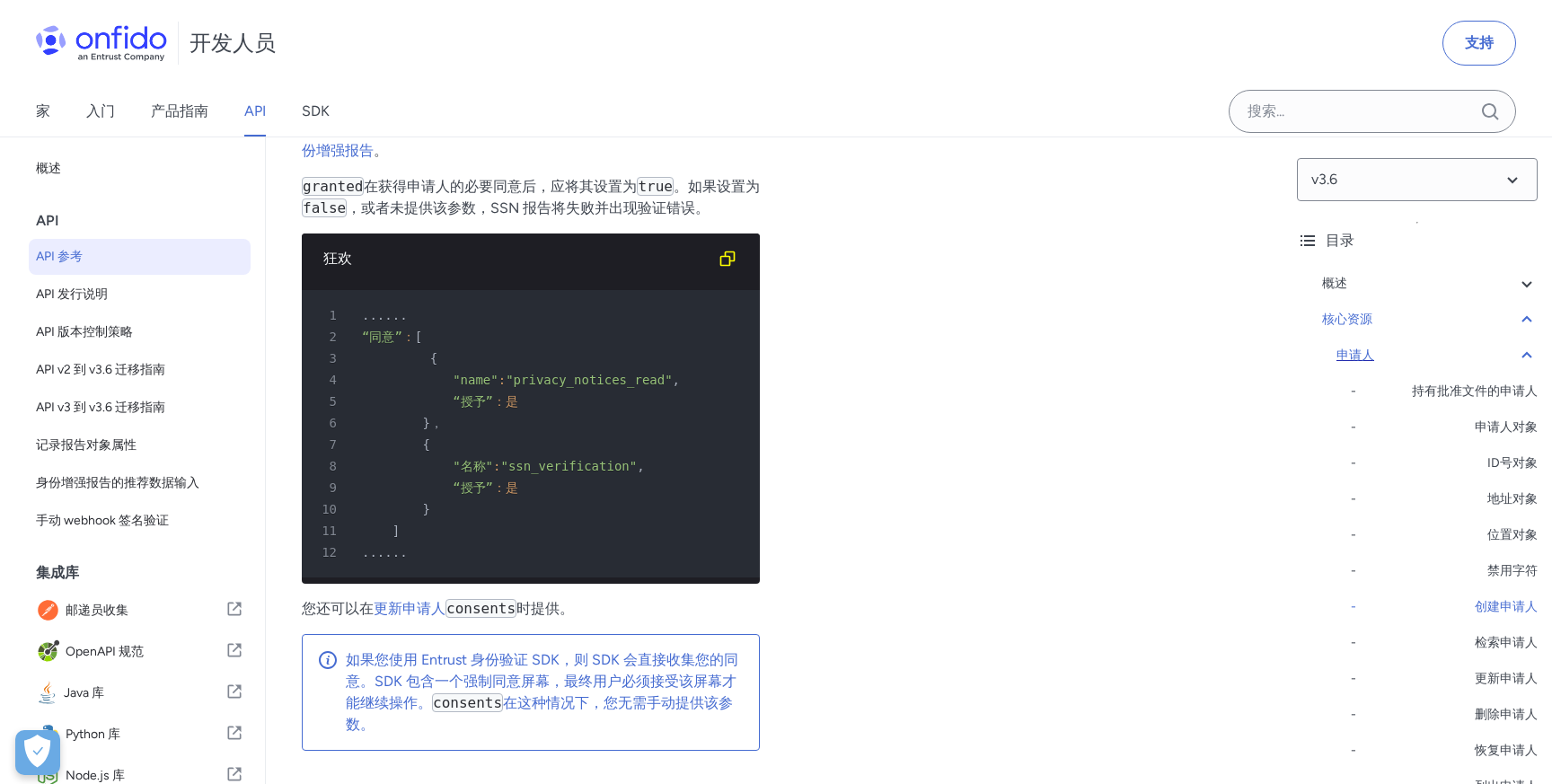
click at [1511, 350] on div "申请人" at bounding box center [1436, 356] width 202 height 21
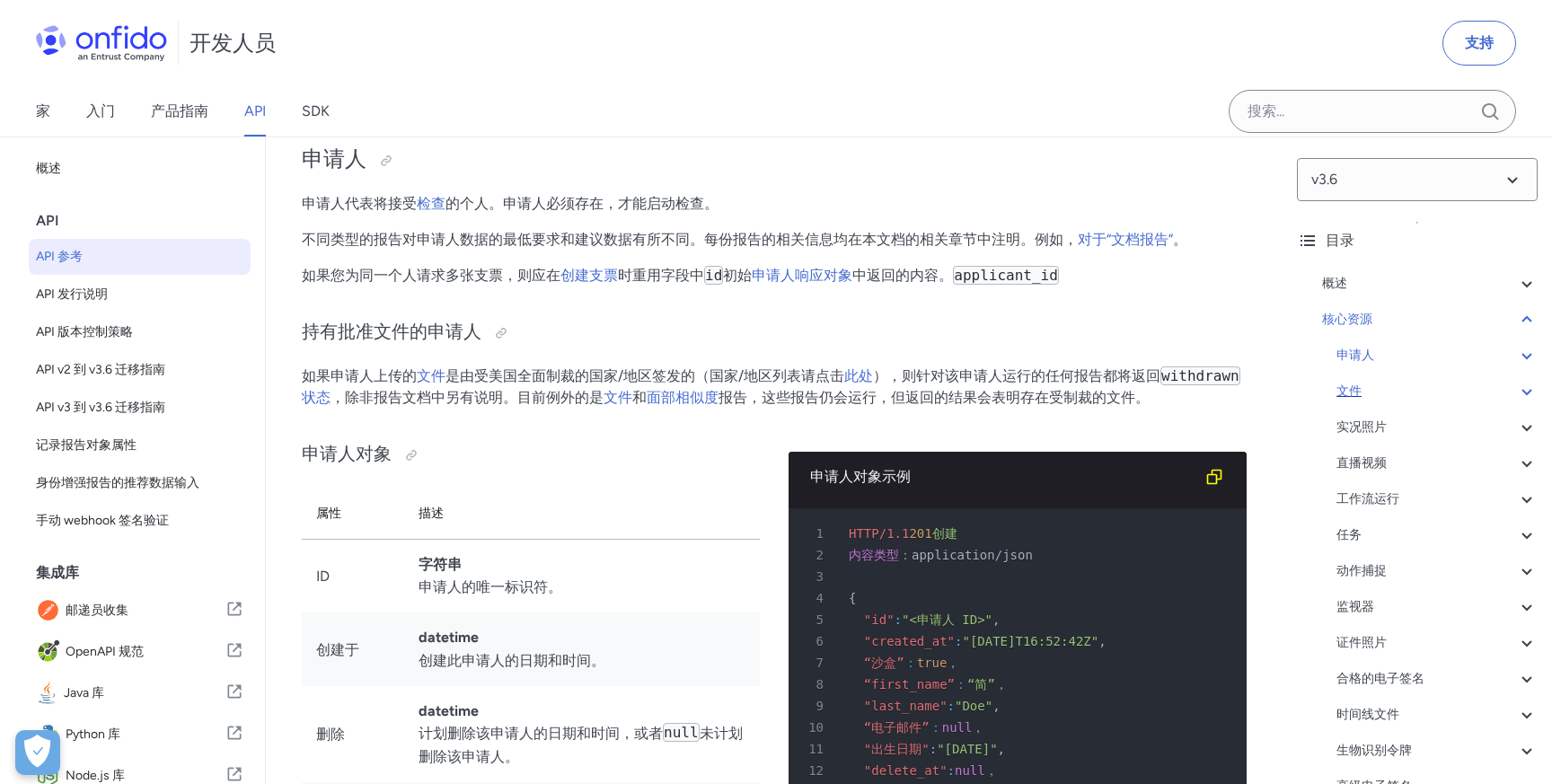
click at [1498, 384] on div "文件" at bounding box center [1436, 392] width 202 height 21
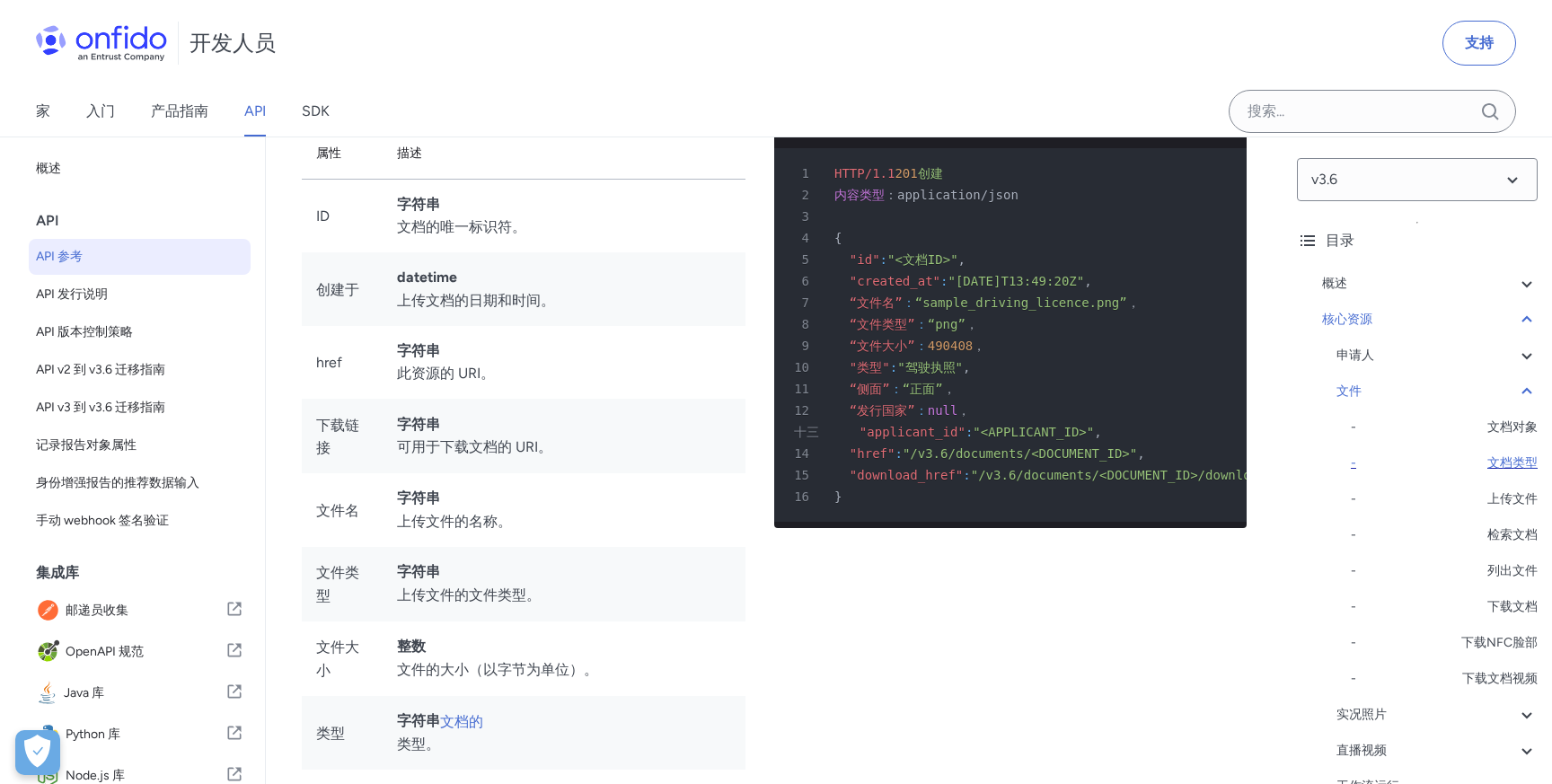
click at [1497, 463] on font "文档类型" at bounding box center [1512, 463] width 50 height 15
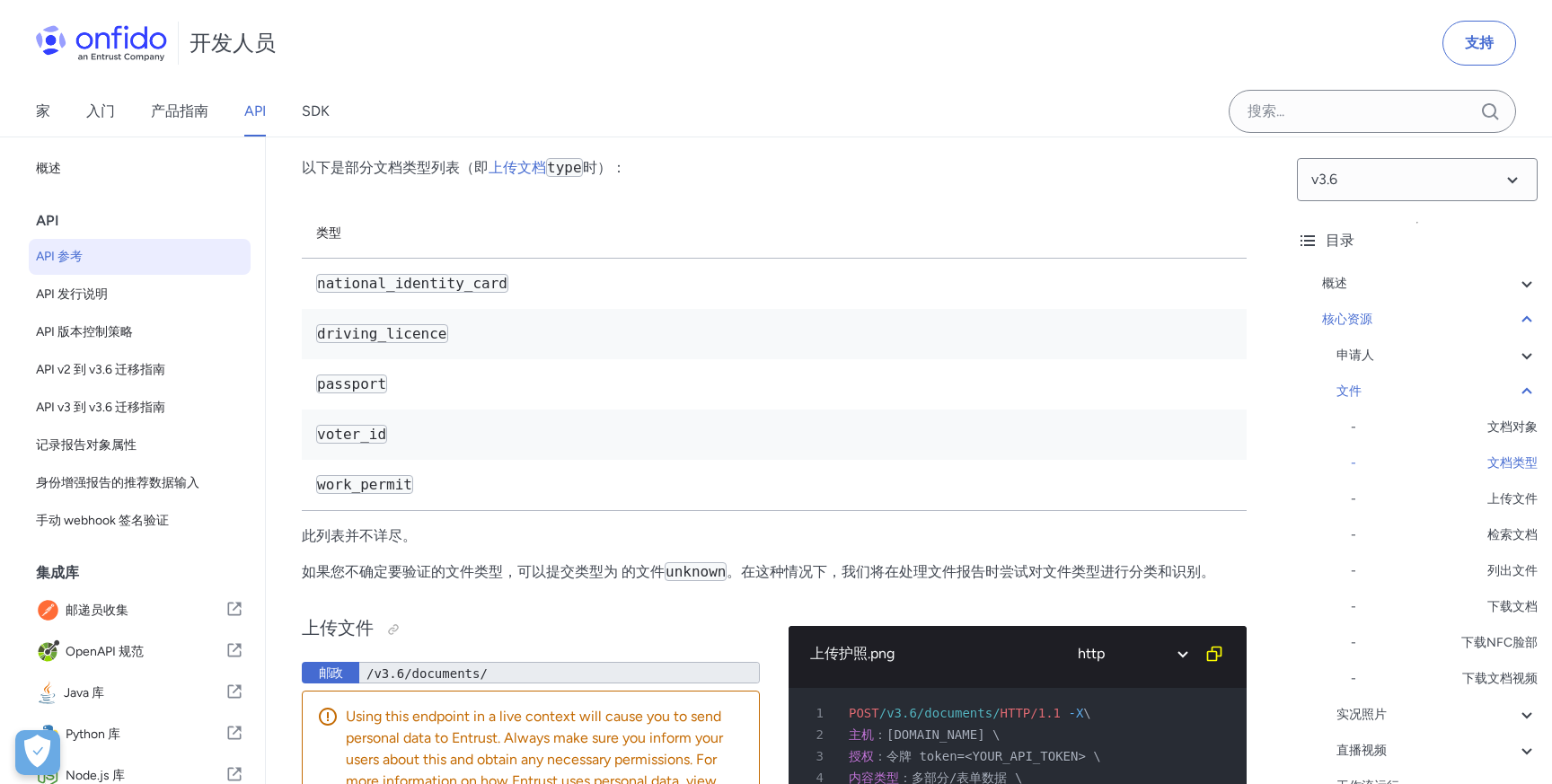
click at [627, 258] on th "类型" at bounding box center [774, 232] width 944 height 51
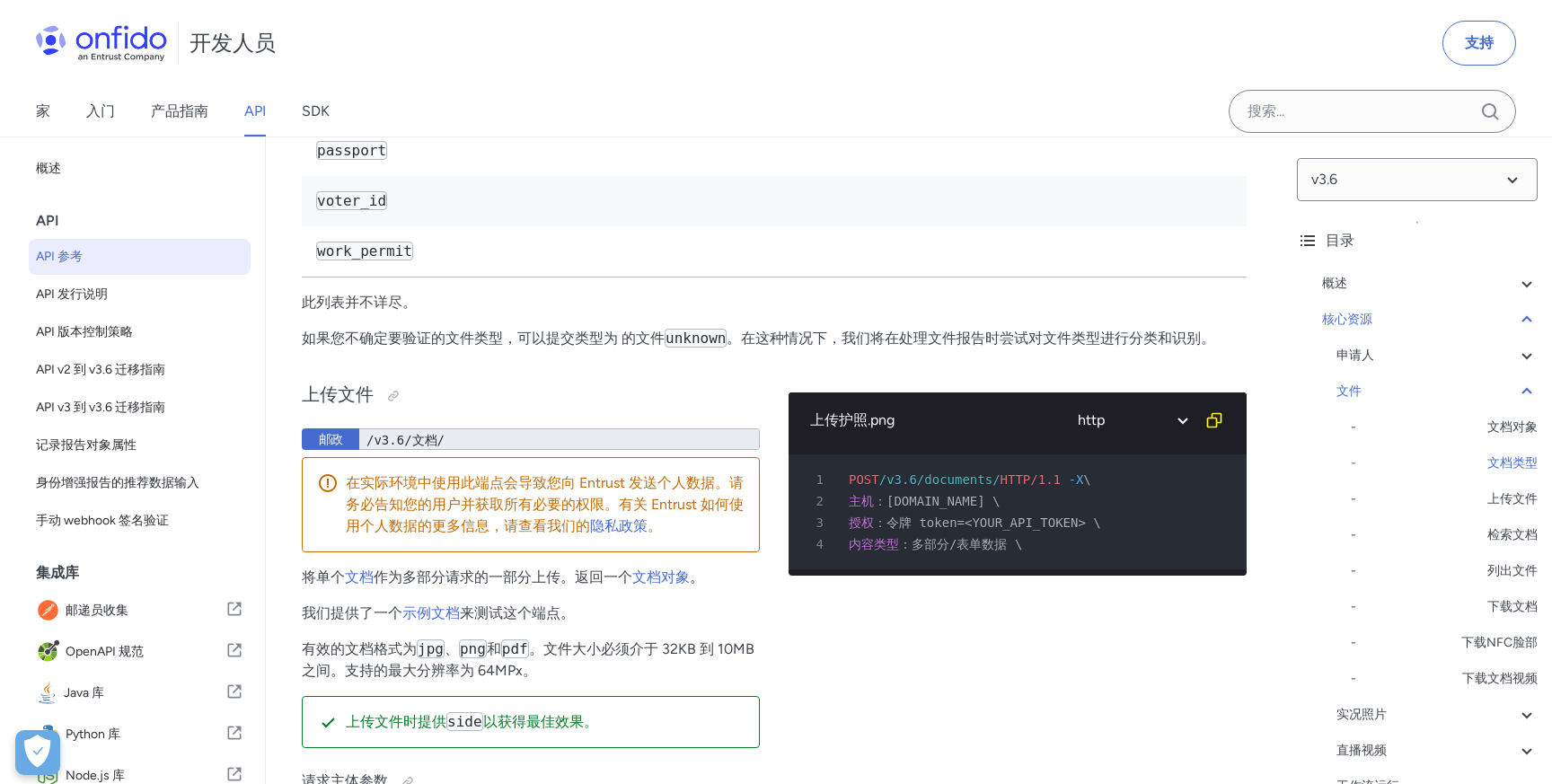
scroll to position [28682, 0]
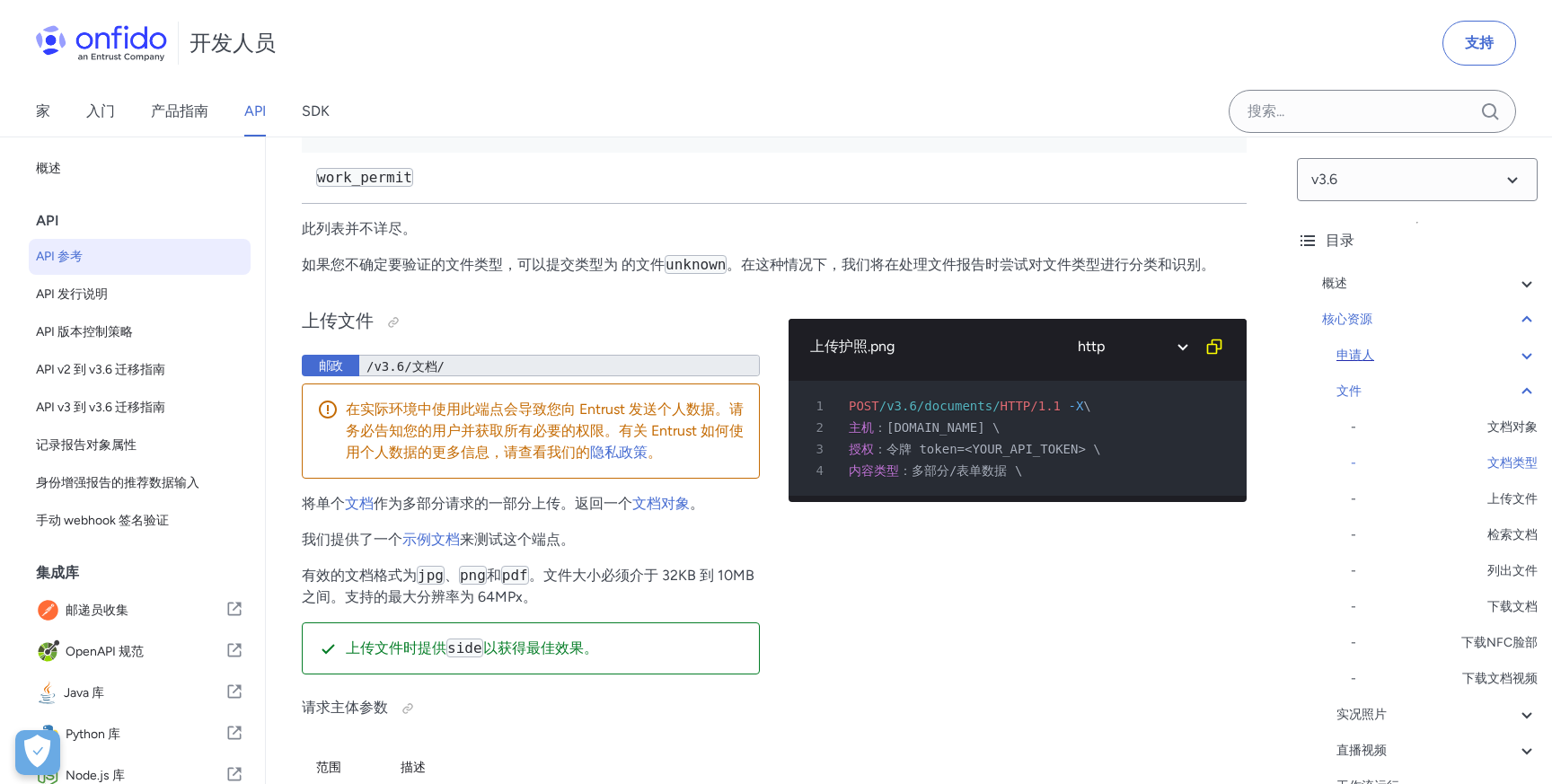
click at [1452, 365] on div "申请人" at bounding box center [1436, 356] width 202 height 21
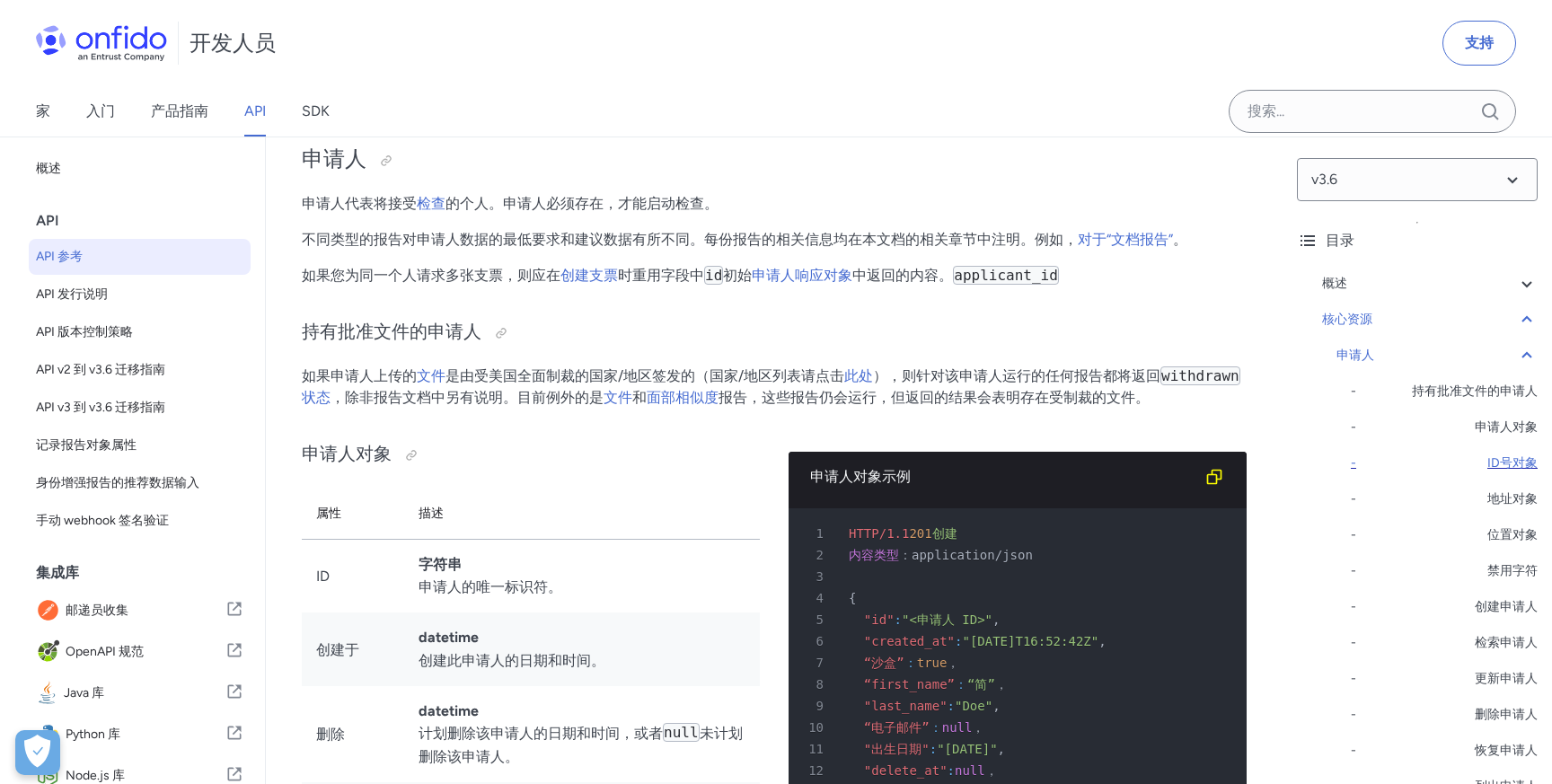
click at [1513, 463] on font "ID号对象" at bounding box center [1512, 463] width 50 height 15
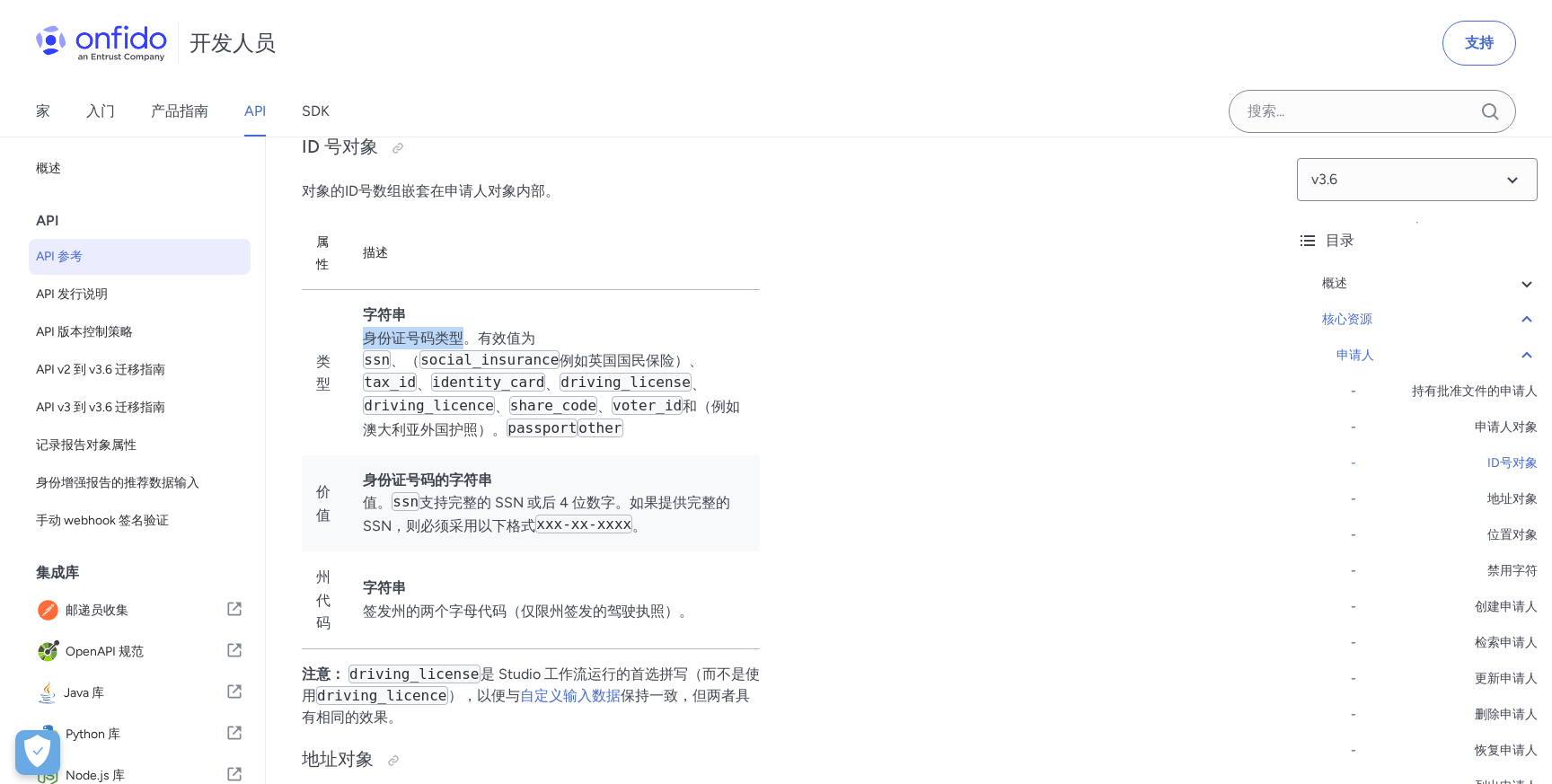
drag, startPoint x: 363, startPoint y: 403, endPoint x: 457, endPoint y: 400, distance: 94.0
click at [457, 346] on font "身份证号码类型。有效值为" at bounding box center [449, 338] width 173 height 17
click at [573, 379] on td "字符串 身份证号码类型。有效值为 ssn 、 （ social_insurance 例如英国国民保险）、 tax_id 、 identity_card 、 d…" at bounding box center [554, 372] width 411 height 165
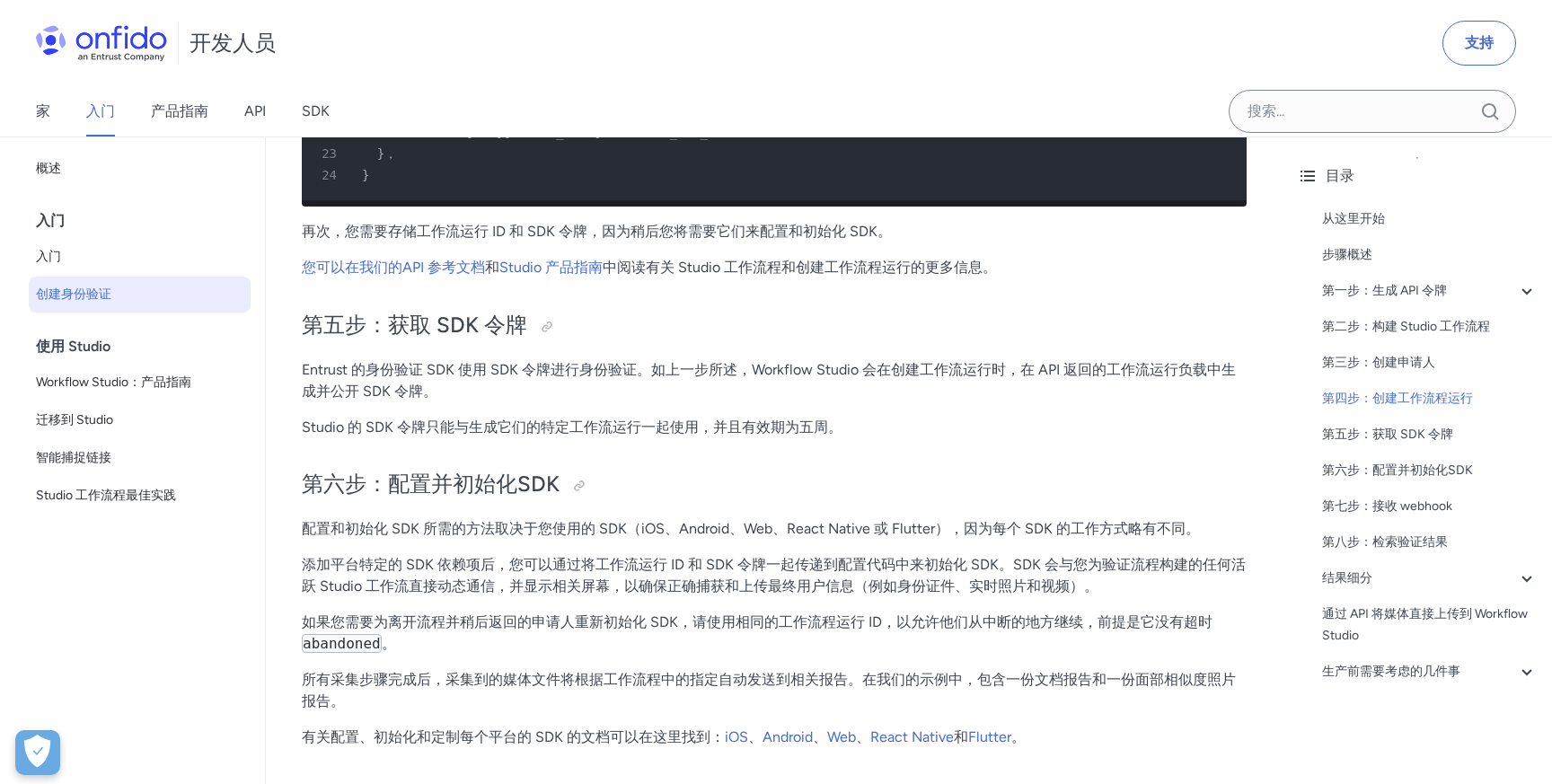
scroll to position [5342, 0]
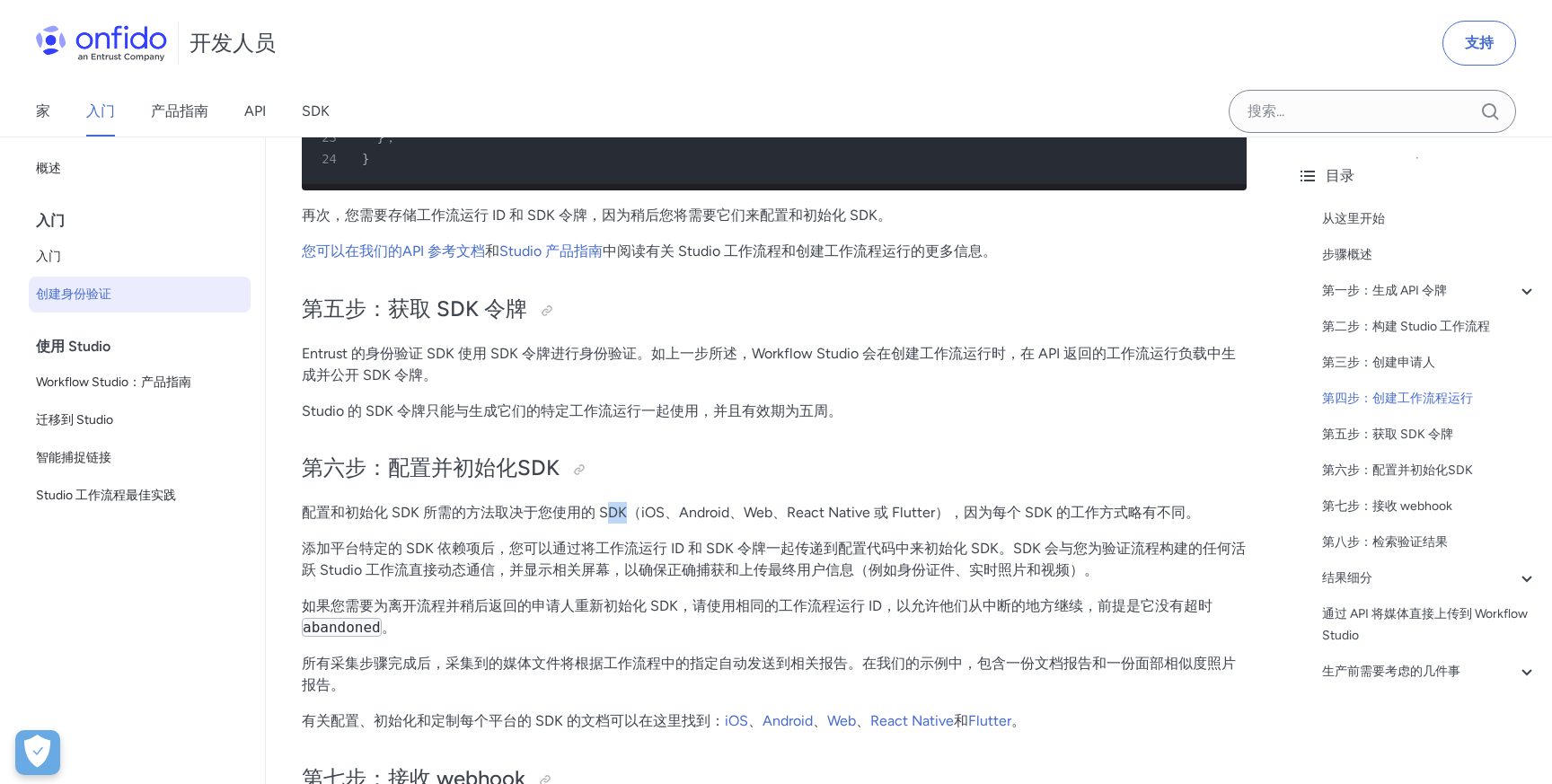
drag, startPoint x: 606, startPoint y: 517, endPoint x: 627, endPoint y: 517, distance: 21.0
click at [627, 517] on font "配置和初始化 SDK 所需的方法取决于您使用的 SDK（iOS、Android、Web、React Native 或 Flutter），因为每个 SDK 的工…" at bounding box center [750, 512] width 898 height 17
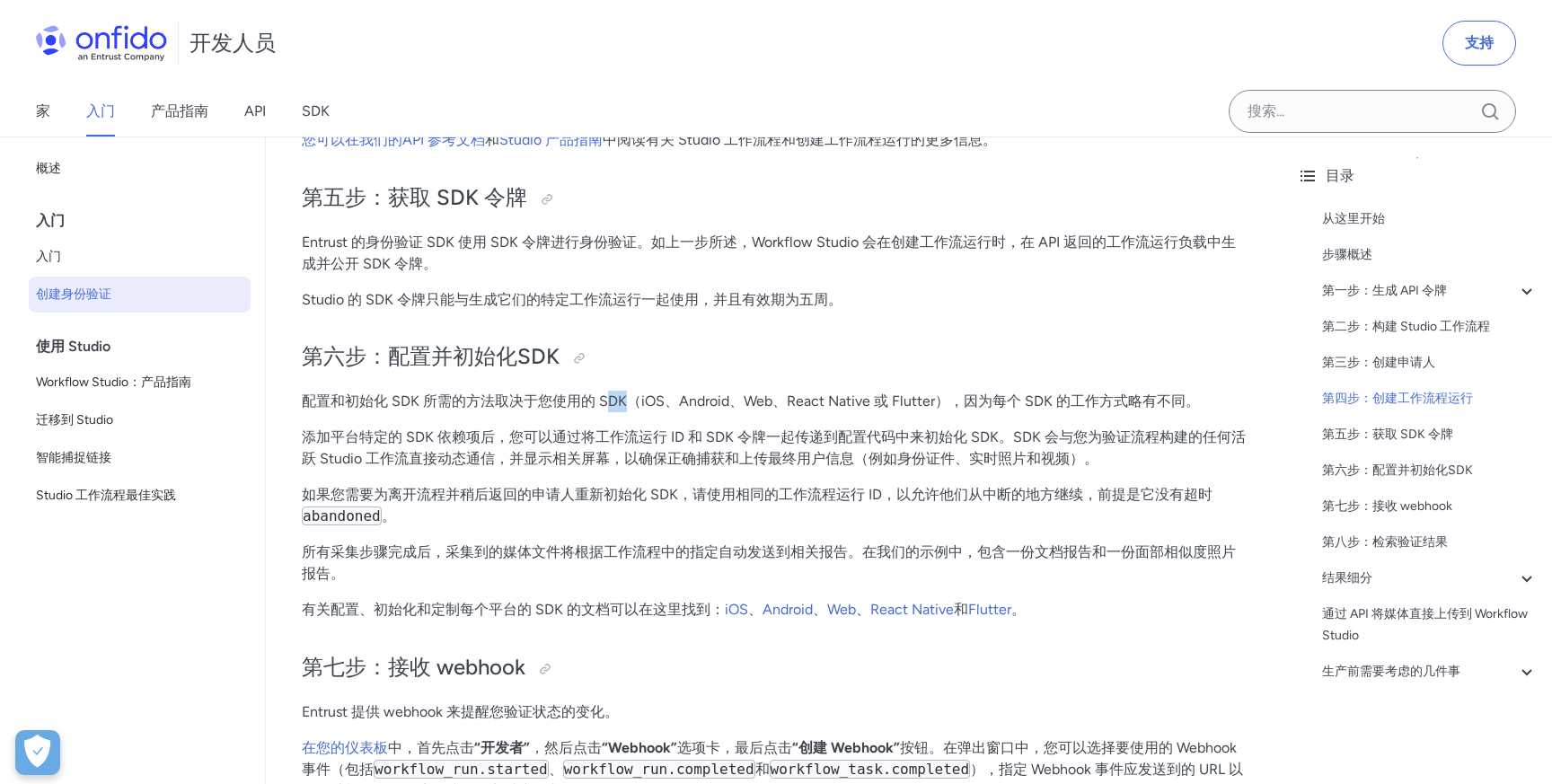
scroll to position [5465, 0]
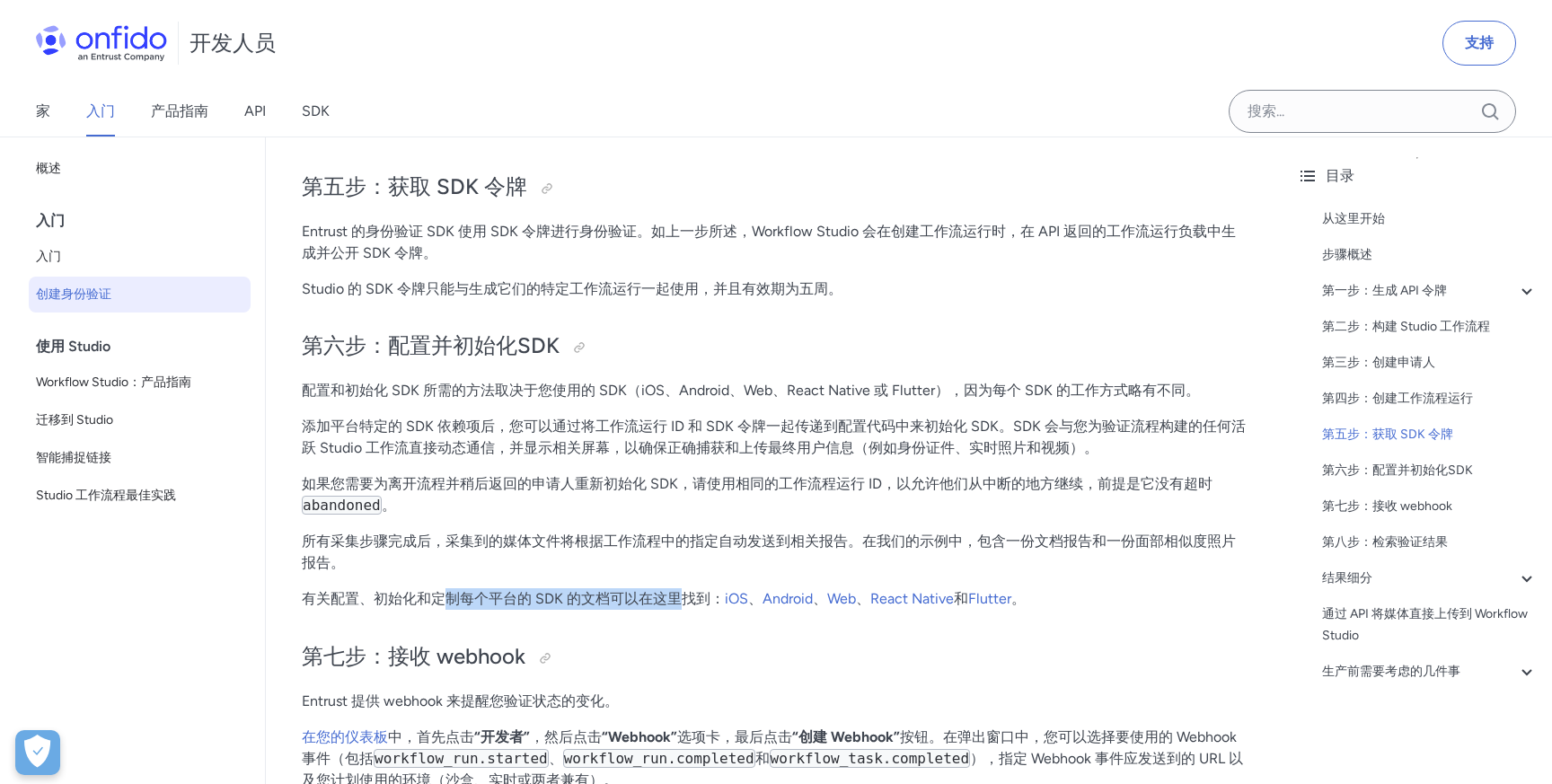
drag, startPoint x: 451, startPoint y: 606, endPoint x: 682, endPoint y: 604, distance: 231.0
click at [682, 604] on font "有关配置、初始化和定制每个平台的 SDK 的文档可以在这里找到：" at bounding box center [513, 599] width 423 height 17
click at [627, 650] on h2 "第七步：接收 webhook" at bounding box center [774, 658] width 944 height 31
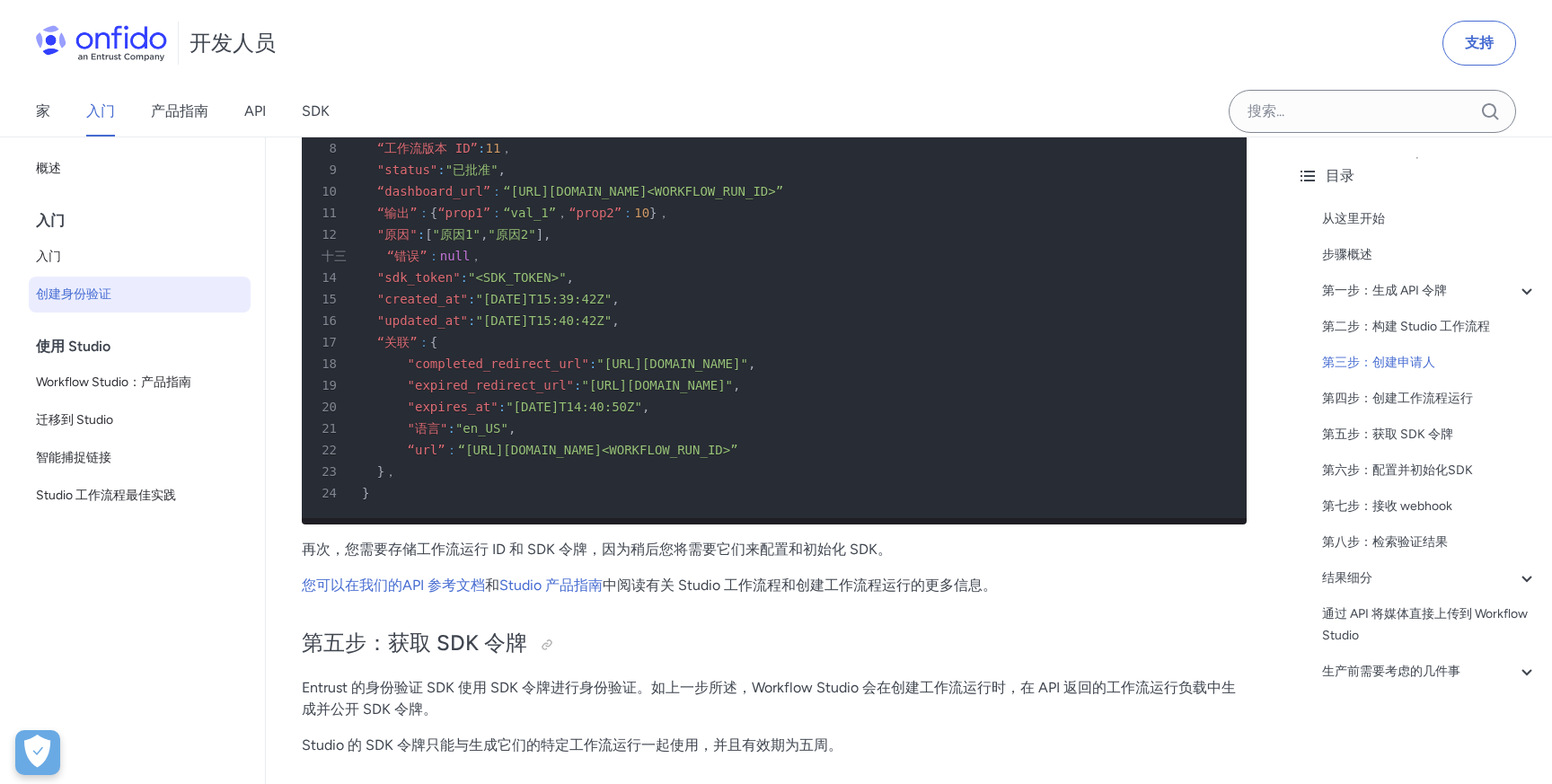
scroll to position [5080, 0]
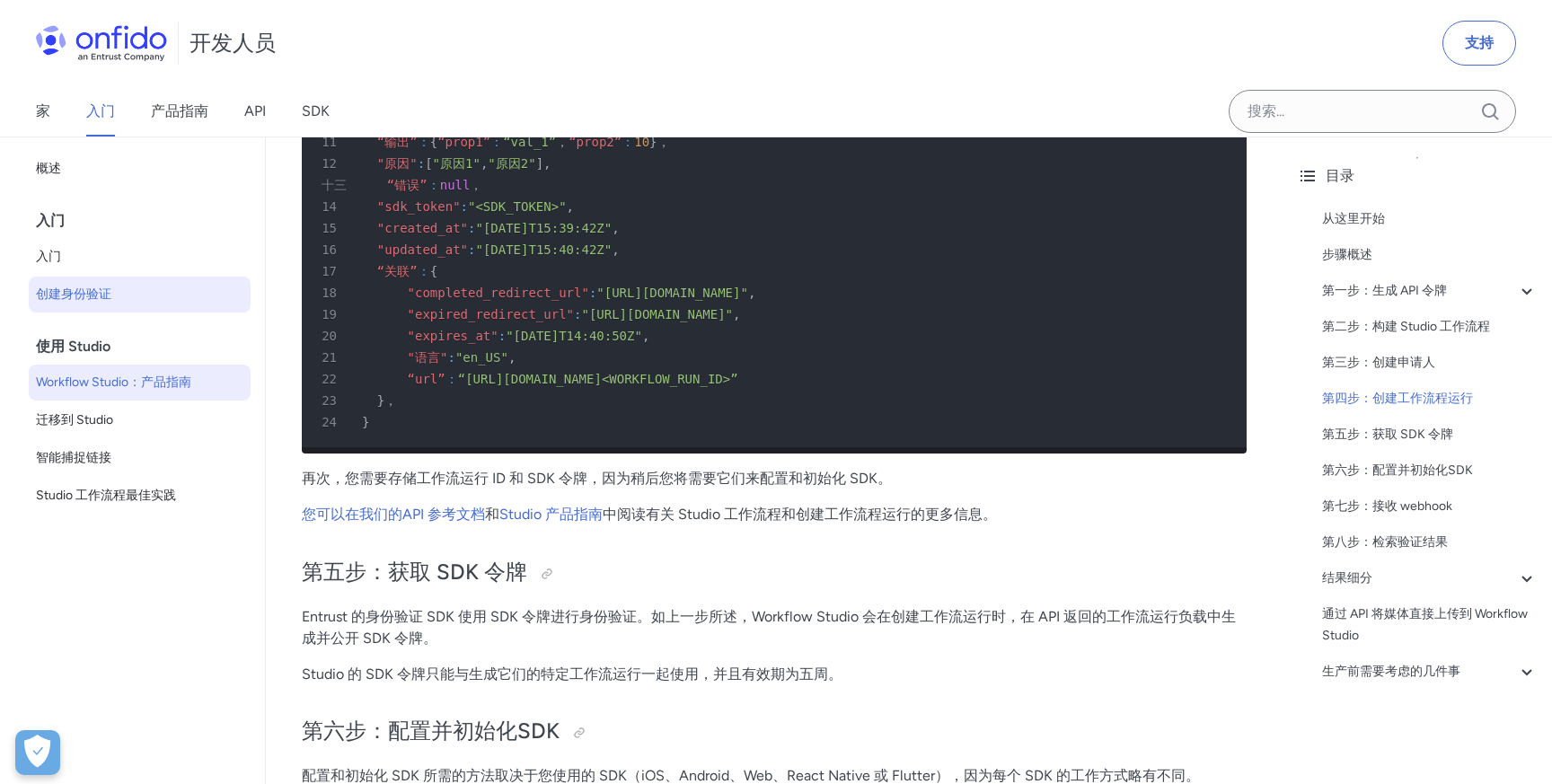
click at [174, 377] on font "Workflow Studio：产品指南" at bounding box center [113, 382] width 155 height 15
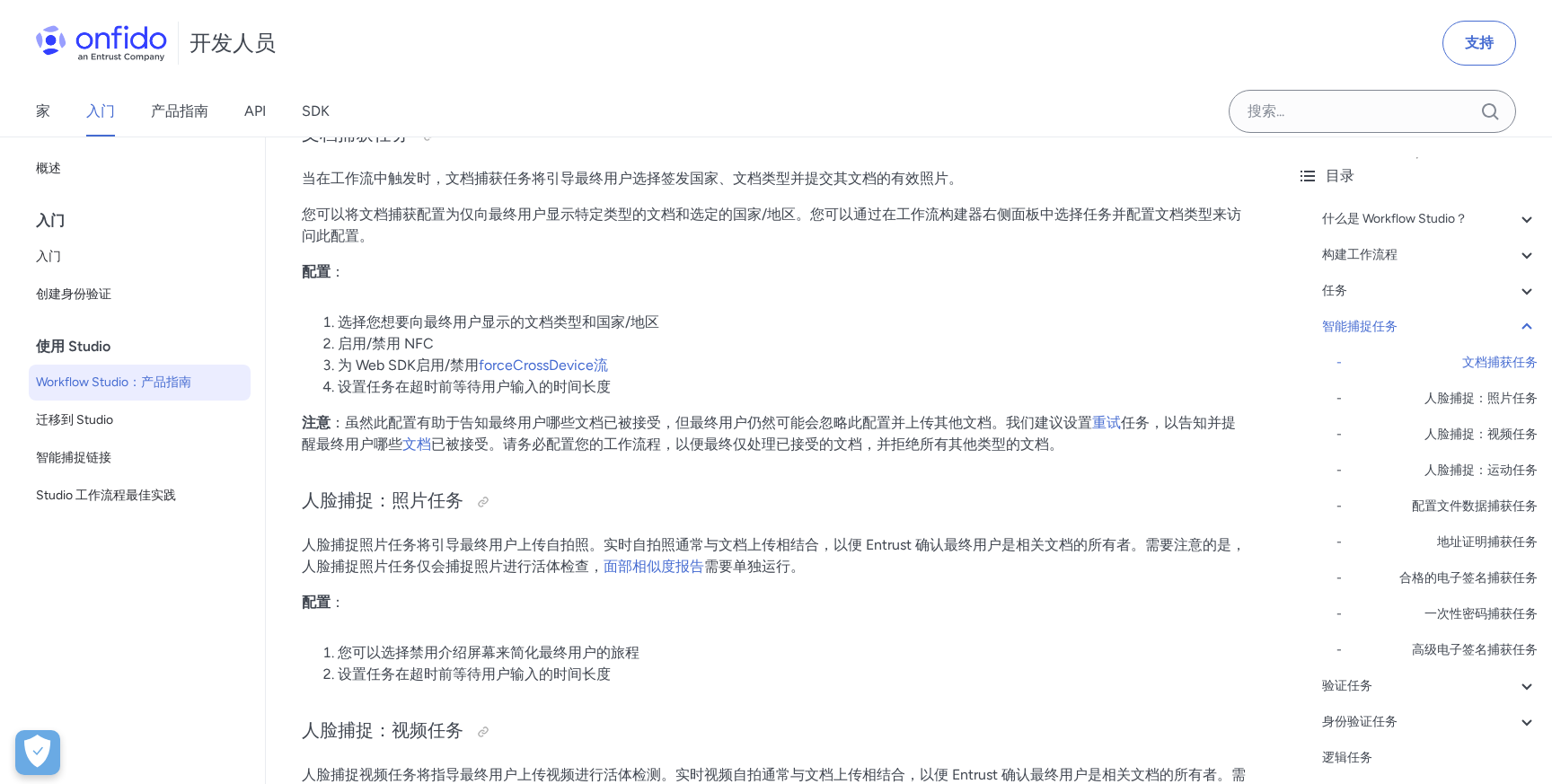
scroll to position [5653, 0]
